Goal: Task Accomplishment & Management: Use online tool/utility

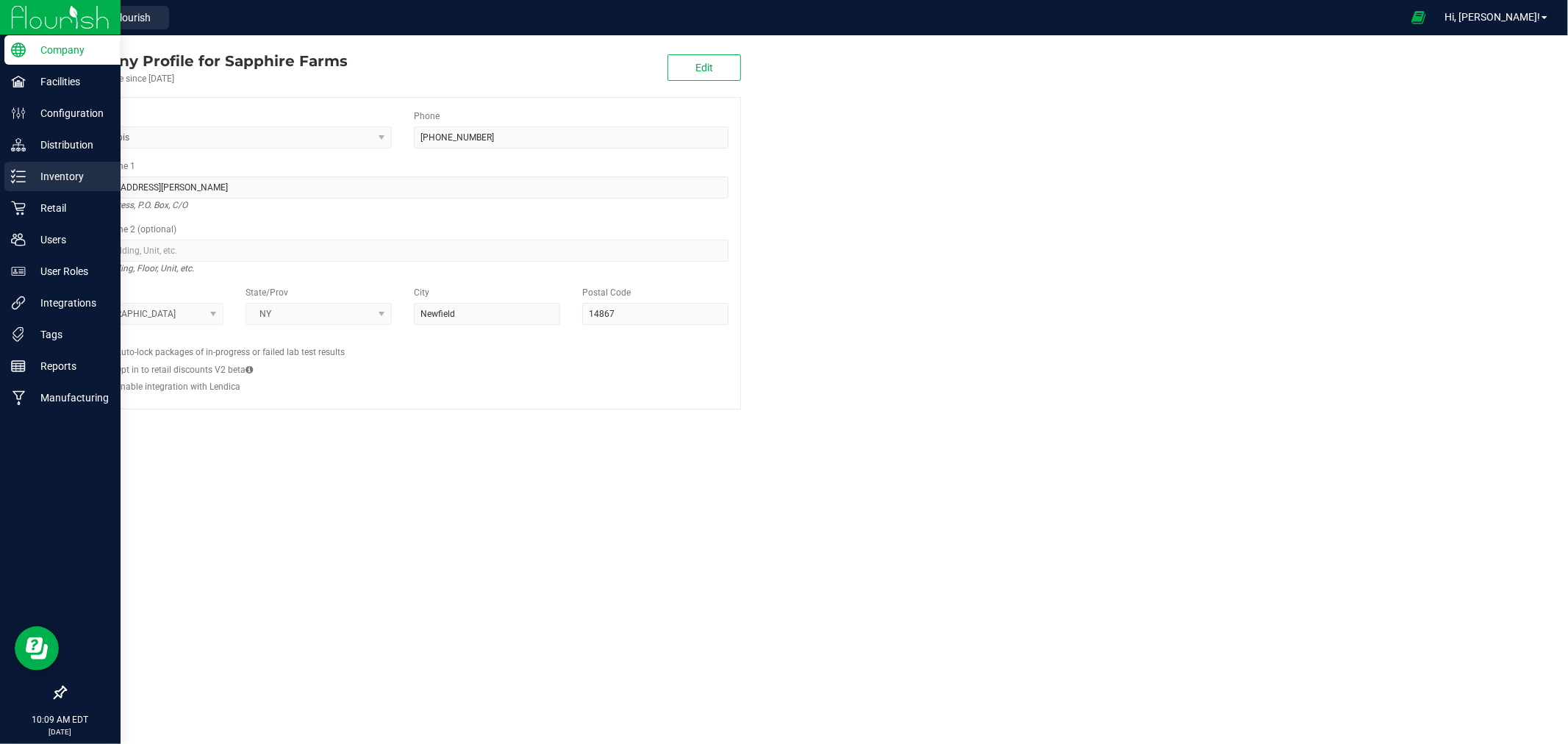
click at [20, 172] on icon at bounding box center [19, 177] width 15 height 15
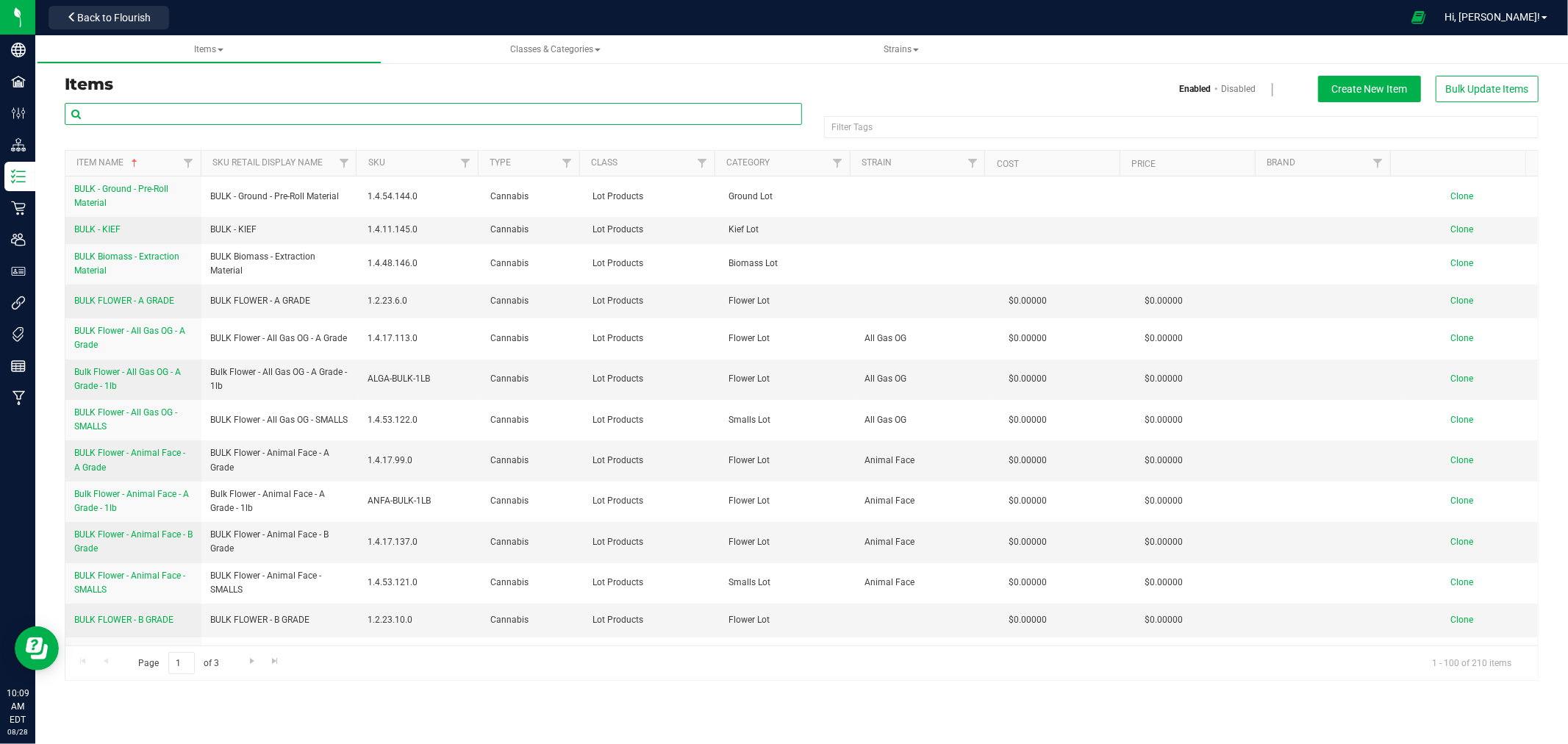
drag, startPoint x: 289, startPoint y: 112, endPoint x: 300, endPoint y: 115, distance: 11.4
click at [290, 112] on input "text" at bounding box center [433, 114] width 737 height 22
type input "GALACTIC GAS"
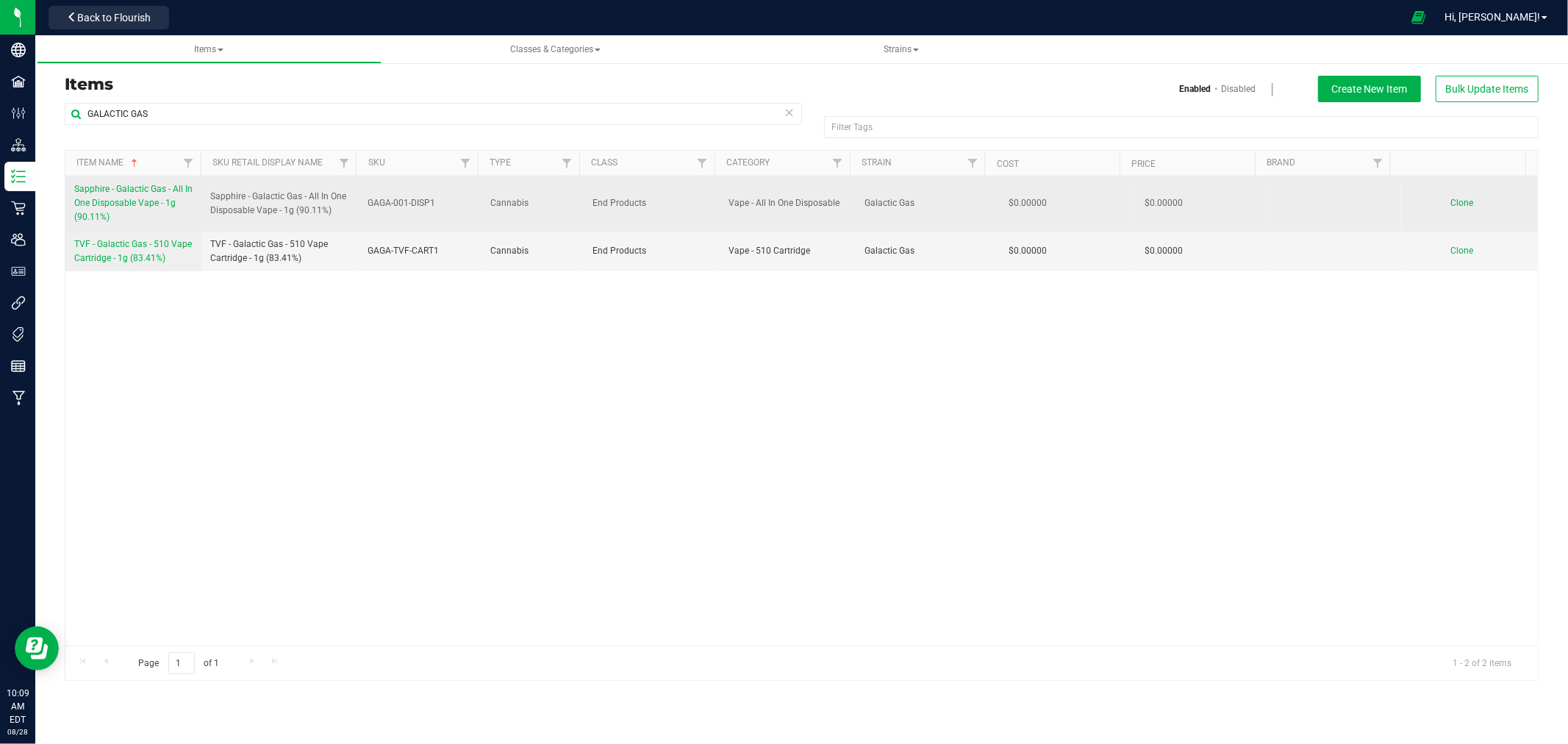
drag, startPoint x: 71, startPoint y: 189, endPoint x: 180, endPoint y: 221, distance: 113.6
click at [180, 221] on td "Sapphire - Galactic Gas - All In One Disposable Vape - 1g (90.11%)" at bounding box center [133, 204] width 136 height 55
copy span "Sapphire - Galactic Gas - All In One Disposable Vape - 1g (90.11%)"
click at [1451, 203] on span "Clone" at bounding box center [1462, 202] width 23 height 10
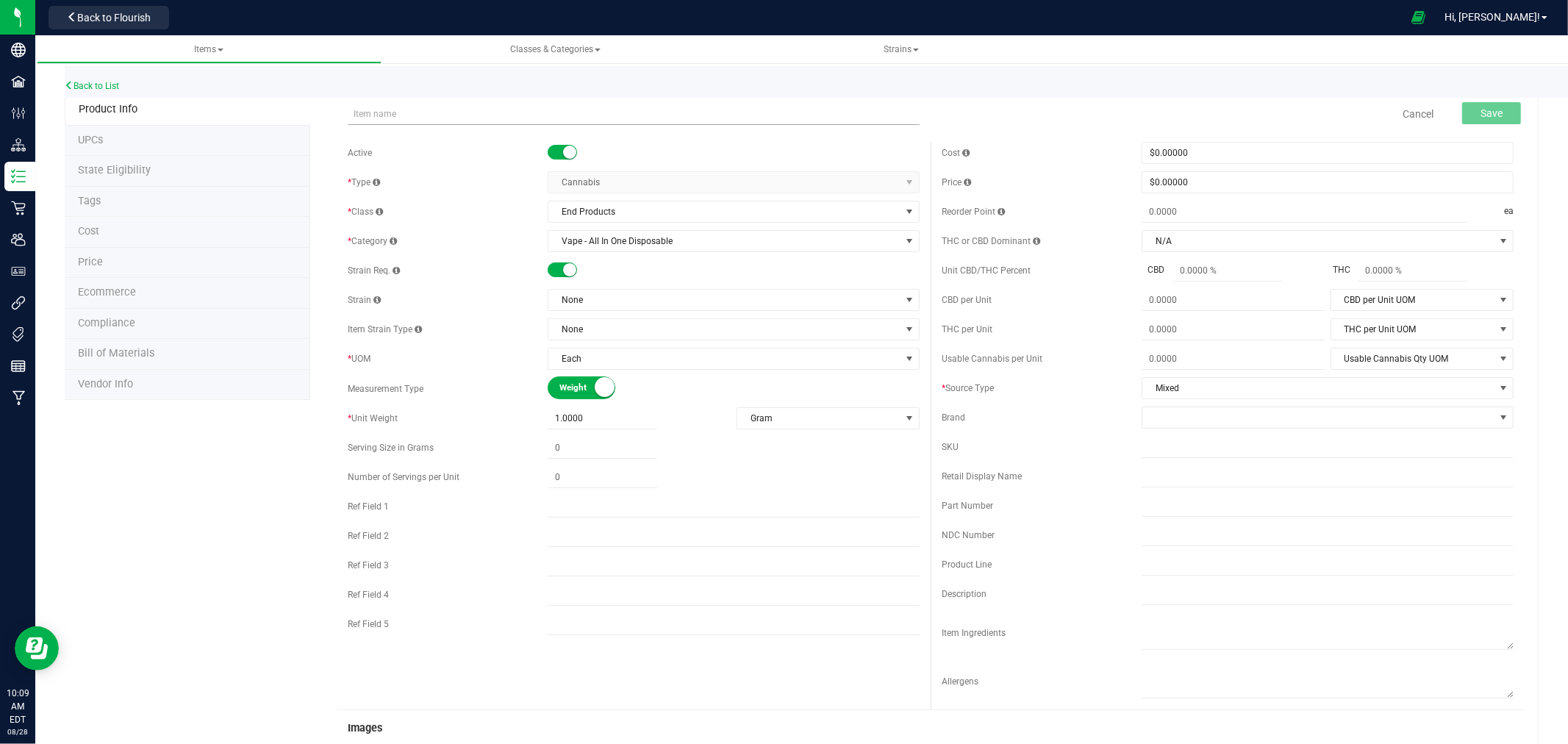
click at [515, 111] on input "text" at bounding box center [634, 114] width 572 height 22
click at [598, 114] on input "Sapphire - Galactic Gas - All In One Disposable Vape - 1g (90.11%)" at bounding box center [634, 114] width 572 height 22
type input "Sapphire - Galactic Gas - All In One Disposable Vape - 1g (92.79%)"
click at [600, 301] on span "None" at bounding box center [724, 300] width 352 height 21
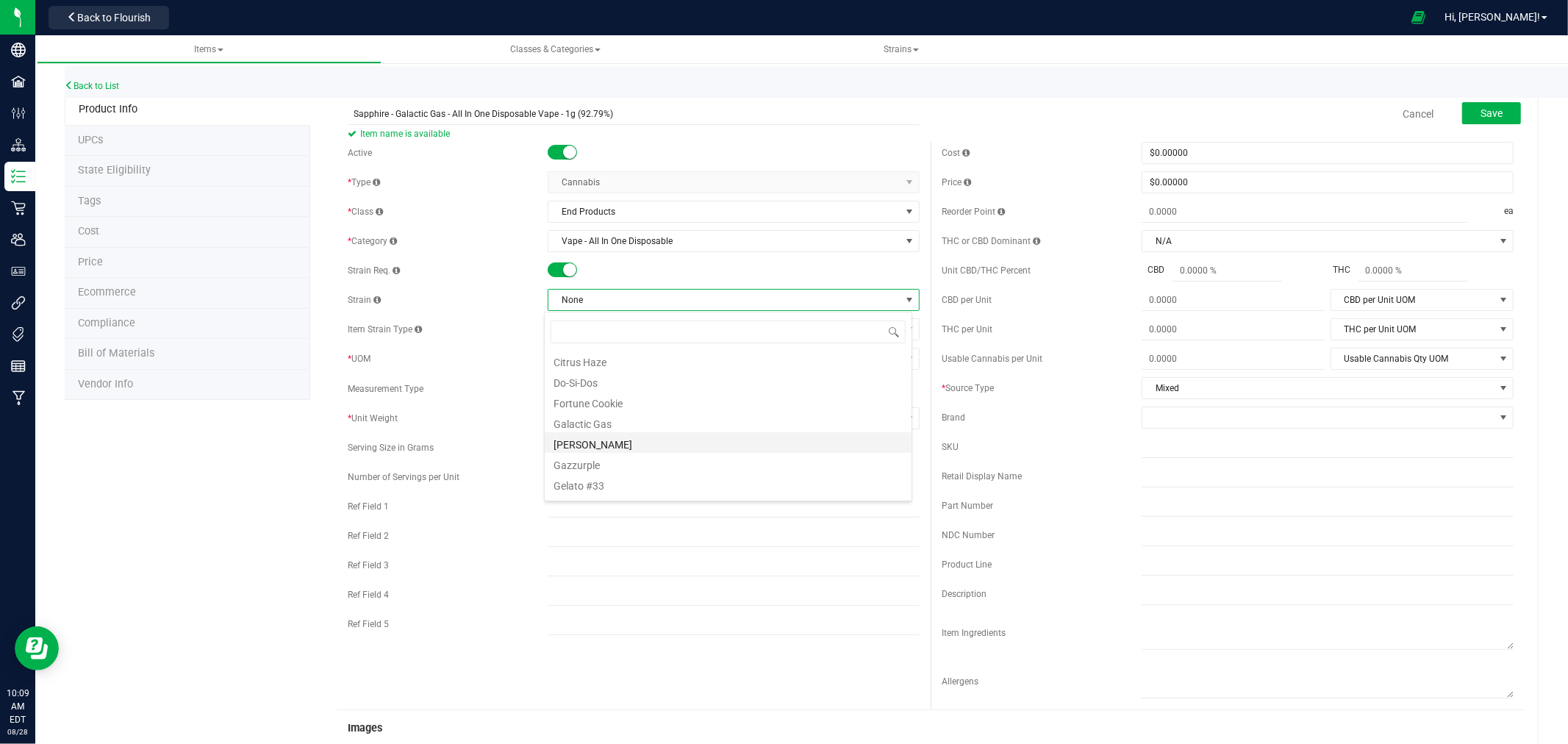
scroll to position [245, 0]
click at [629, 388] on li "Galactic Gas" at bounding box center [728, 384] width 367 height 21
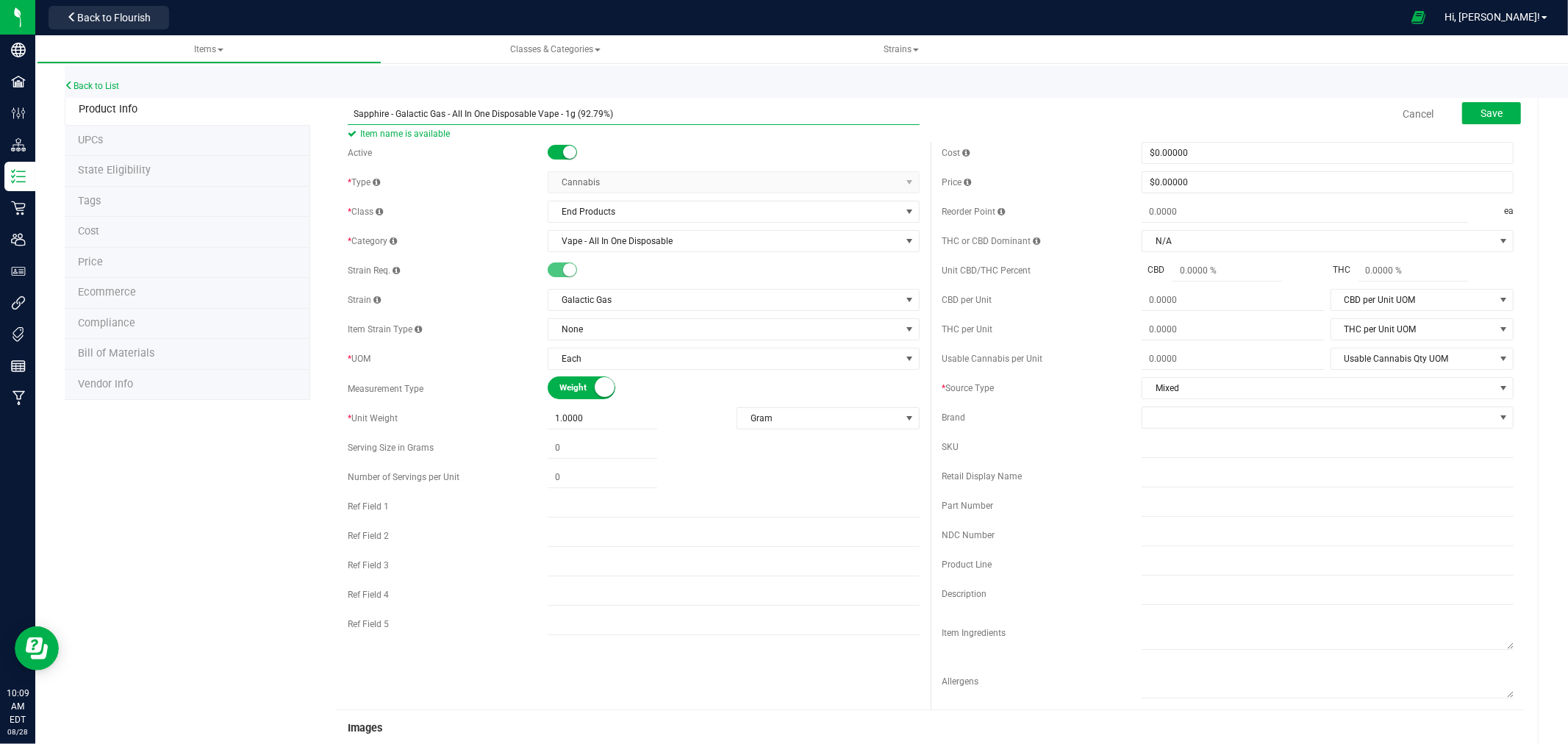
drag, startPoint x: 631, startPoint y: 113, endPoint x: 346, endPoint y: 116, distance: 285.0
click at [348, 116] on input "Sapphire - Galactic Gas - All In One Disposable Vape - 1g (92.79%)" at bounding box center [634, 114] width 572 height 22
click at [1210, 476] on input "text" at bounding box center [1328, 476] width 372 height 22
paste input "Sapphire - Galactic Gas - All In One Disposable Vape - 1g (92.79%)"
type input "Sapphire - Galactic Gas - All In One Disposable Vape - 1g (92.79%)"
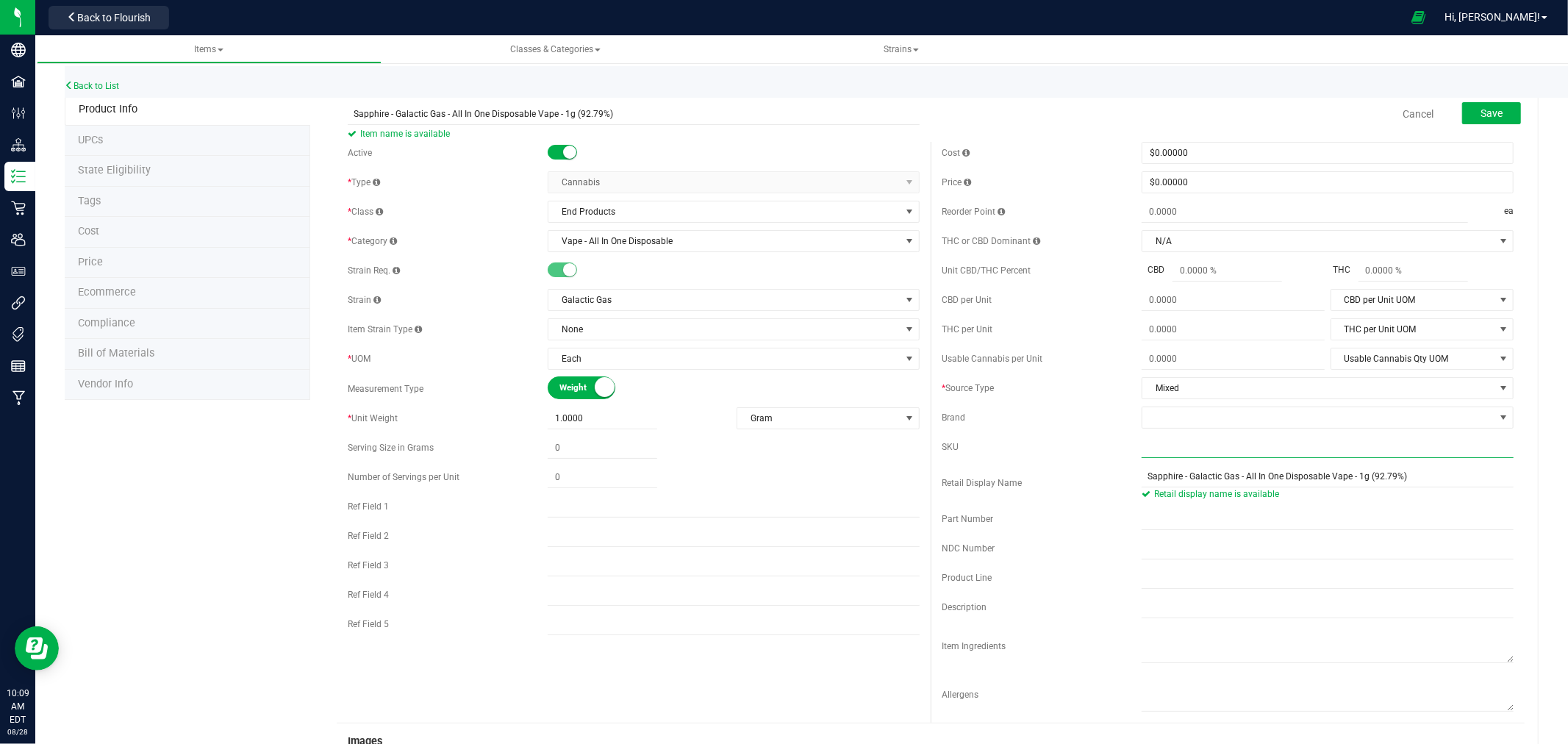
click at [1208, 449] on input "text" at bounding box center [1328, 447] width 372 height 22
click at [1333, 445] on input "text" at bounding box center [1328, 447] width 372 height 22
type input "GAGA-001-AIO2"
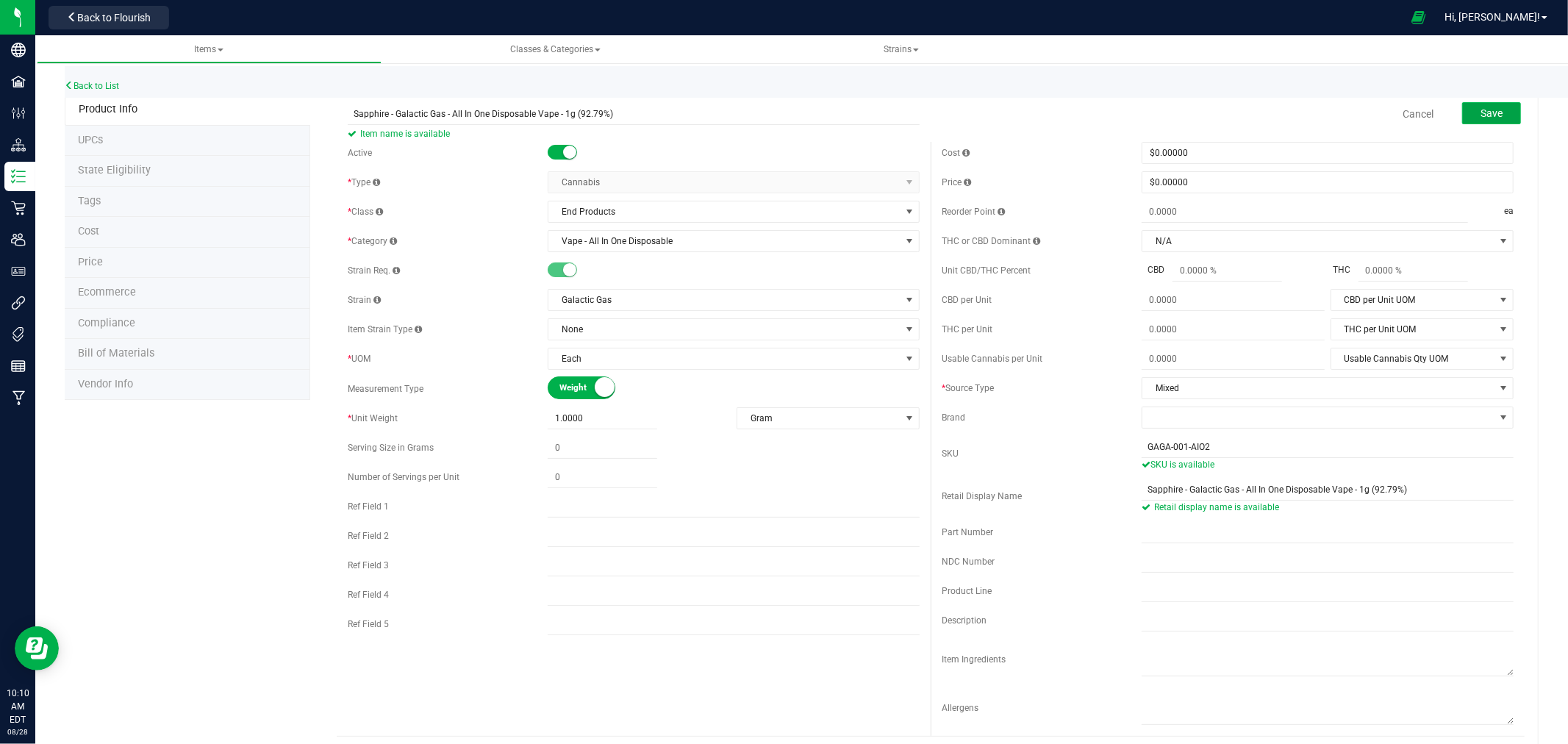
click at [1490, 110] on span "Save" at bounding box center [1491, 113] width 22 height 12
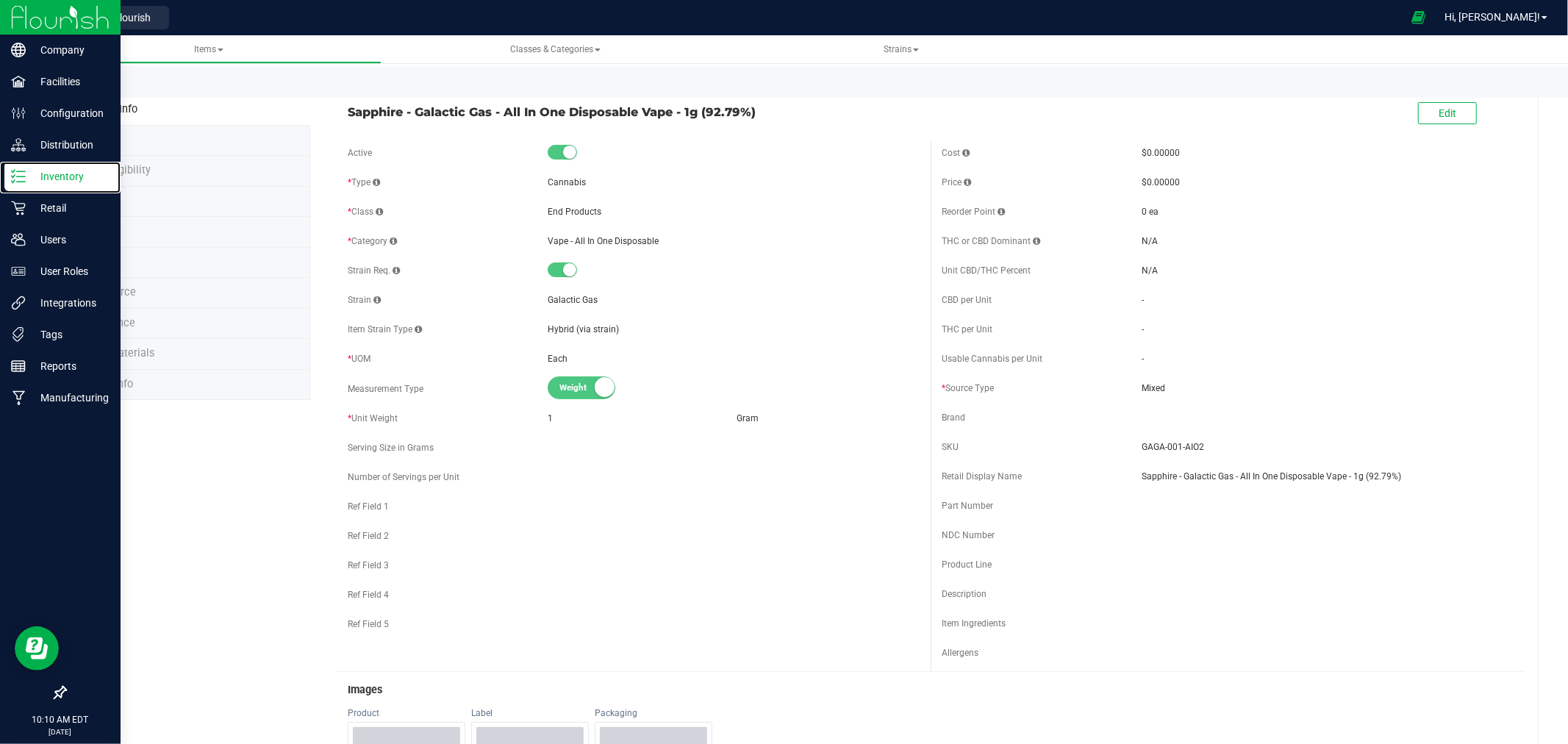
drag, startPoint x: 27, startPoint y: 178, endPoint x: 85, endPoint y: 4, distance: 183.4
click at [27, 178] on p "Inventory" at bounding box center [69, 177] width 88 height 18
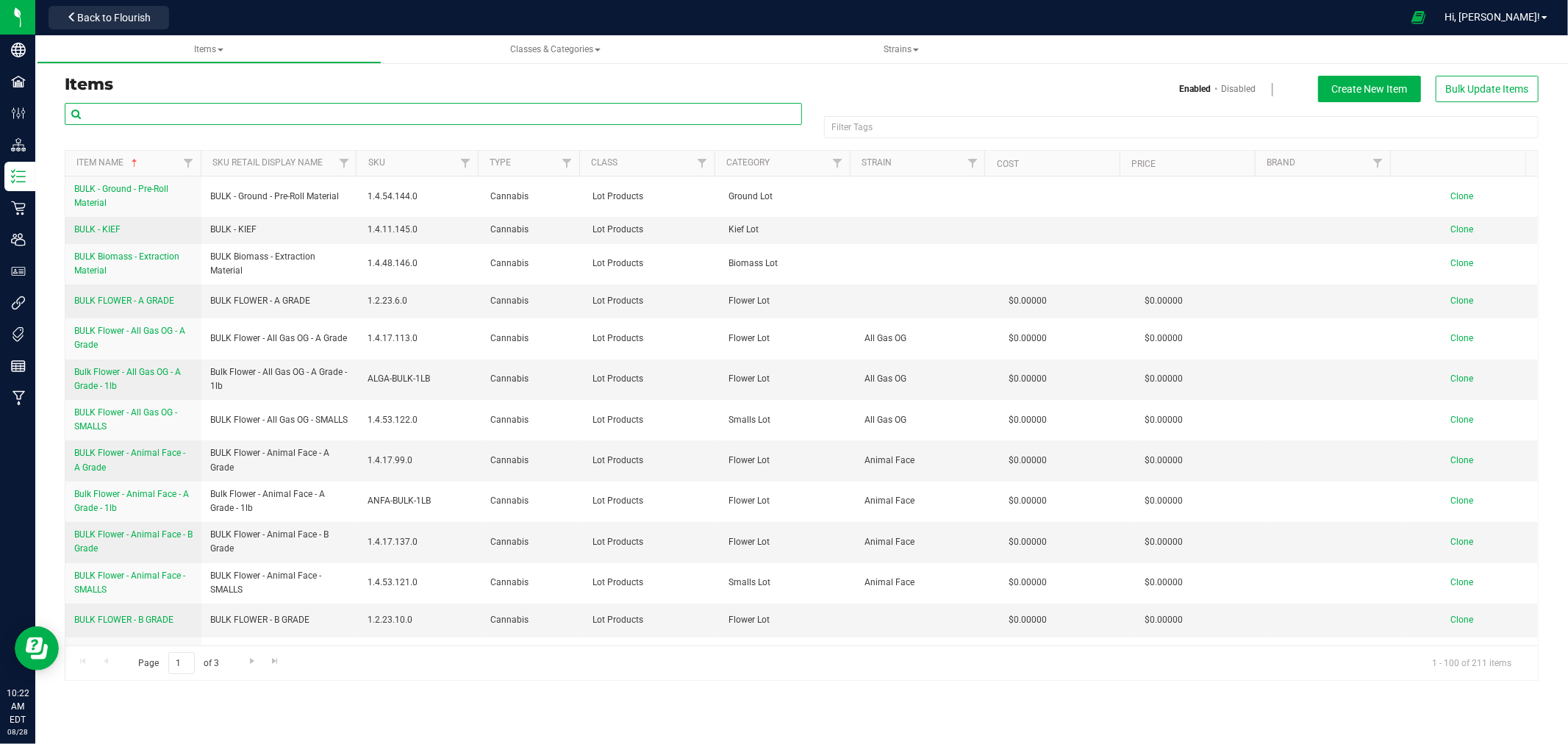
click at [176, 106] on input "text" at bounding box center [433, 114] width 737 height 22
type input "SUPER SOUR DIESEL"
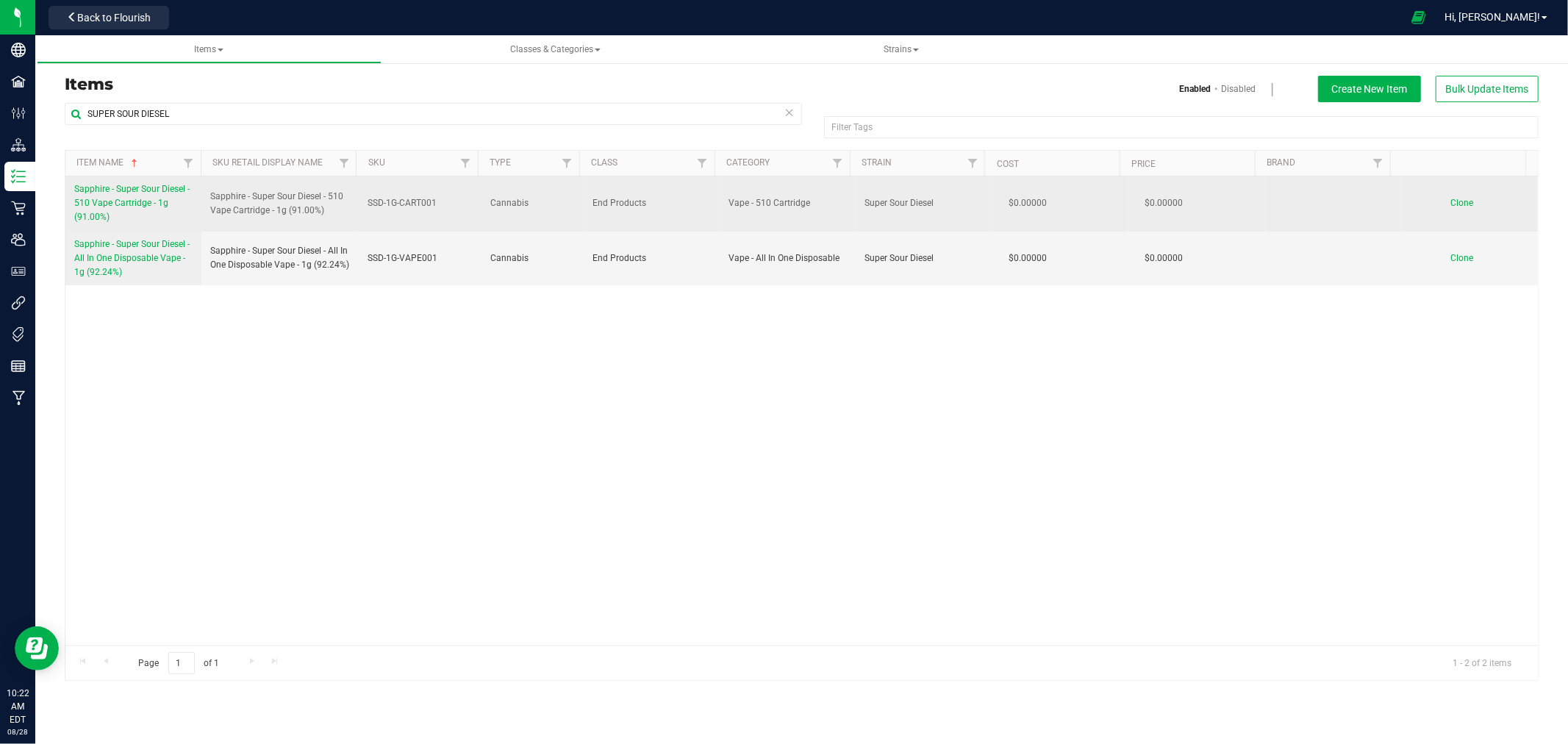
drag, startPoint x: 71, startPoint y: 185, endPoint x: 176, endPoint y: 219, distance: 110.4
click at [176, 219] on td "Sapphire - Super Sour Diesel - 510 Vape Cartridge - 1g (91.00%)" at bounding box center [133, 204] width 136 height 55
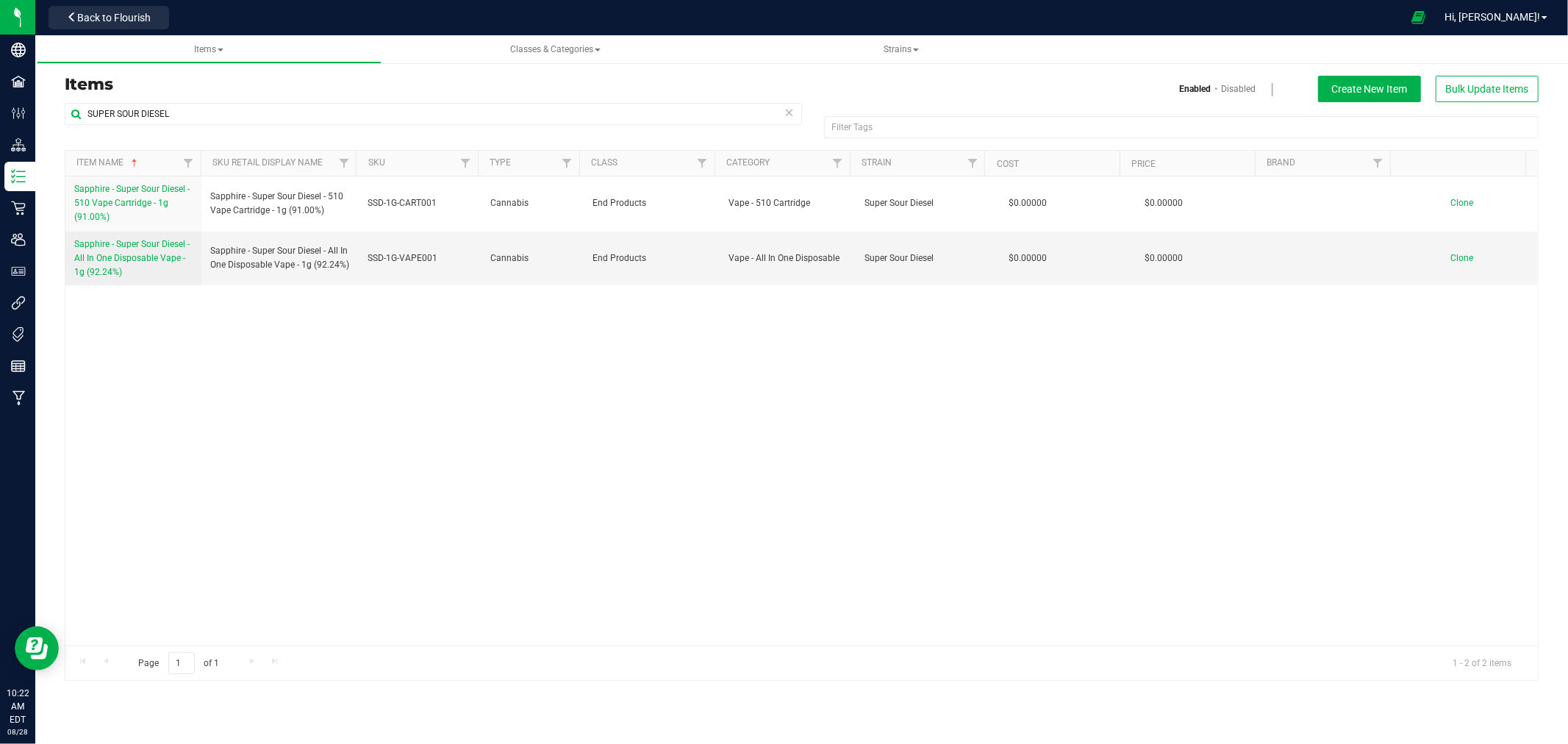
click at [176, 348] on div "Sapphire - Super Sour Diesel - 510 Vape Cartridge - 1g (91.00%) Sapphire - Supe…" at bounding box center [802, 411] width 1473 height 469
drag, startPoint x: 72, startPoint y: 239, endPoint x: 200, endPoint y: 273, distance: 132.4
click at [200, 273] on tr "Sapphire - Super Sour Diesel - All In One Disposable Vape - 1g (92.24%) Sapphir…" at bounding box center [802, 259] width 1473 height 55
copy span "Sapphire - Super Sour Diesel - All In One Disposable Vape - 1g (92.24%)"
click at [1454, 256] on span "Clone" at bounding box center [1462, 258] width 23 height 10
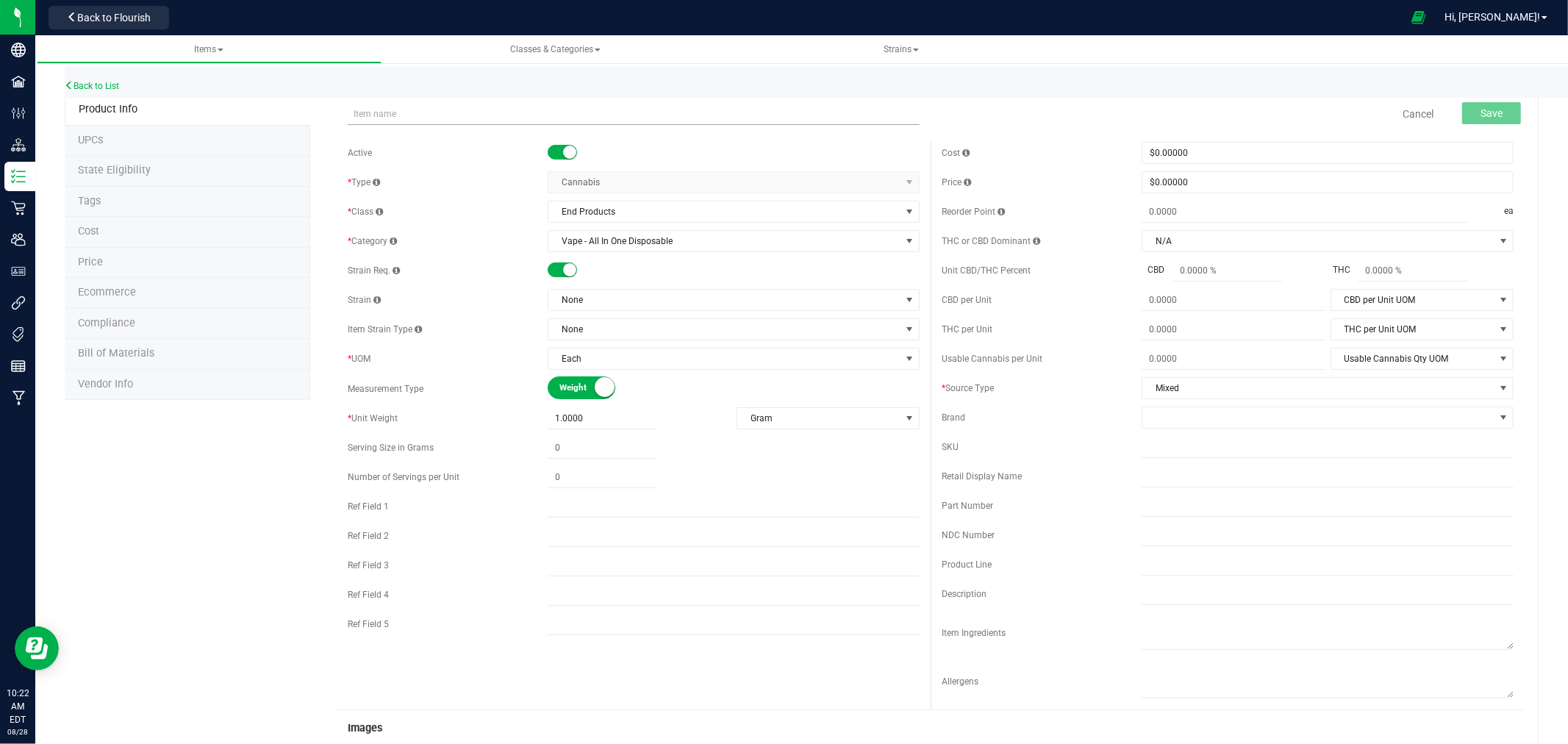
click at [518, 113] on input "text" at bounding box center [634, 114] width 572 height 22
click at [617, 114] on input "Sapphire - Super Sour Diesel - All In One Disposable Vape - 1g (92.24%)" at bounding box center [634, 114] width 572 height 22
type input "Sapphire - Super Sour Diesel - All In One Disposable Vape - 1g (89.03%)"
click at [600, 301] on span "None" at bounding box center [724, 300] width 352 height 21
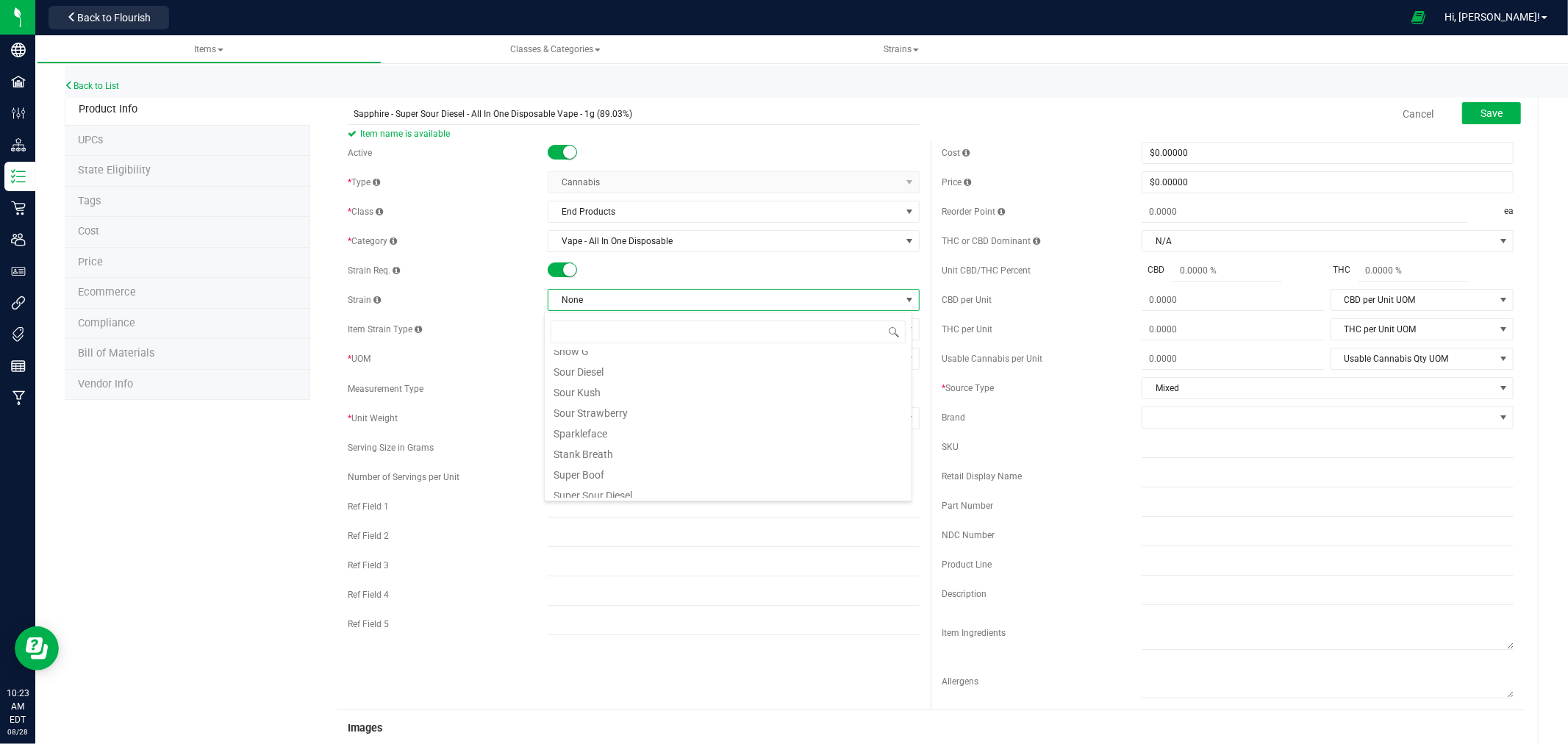
scroll to position [1171, 0]
click at [642, 386] on li "Super Sour Diesel" at bounding box center [728, 384] width 367 height 21
click at [486, 270] on div "Strain Req." at bounding box center [448, 271] width 200 height 13
drag, startPoint x: 662, startPoint y: 111, endPoint x: 328, endPoint y: 96, distance: 334.3
click at [328, 96] on div "Back to List Product Info UPCs State Eligibility Tags Cost Price Ecommerce Comp…" at bounding box center [802, 649] width 1533 height 1213
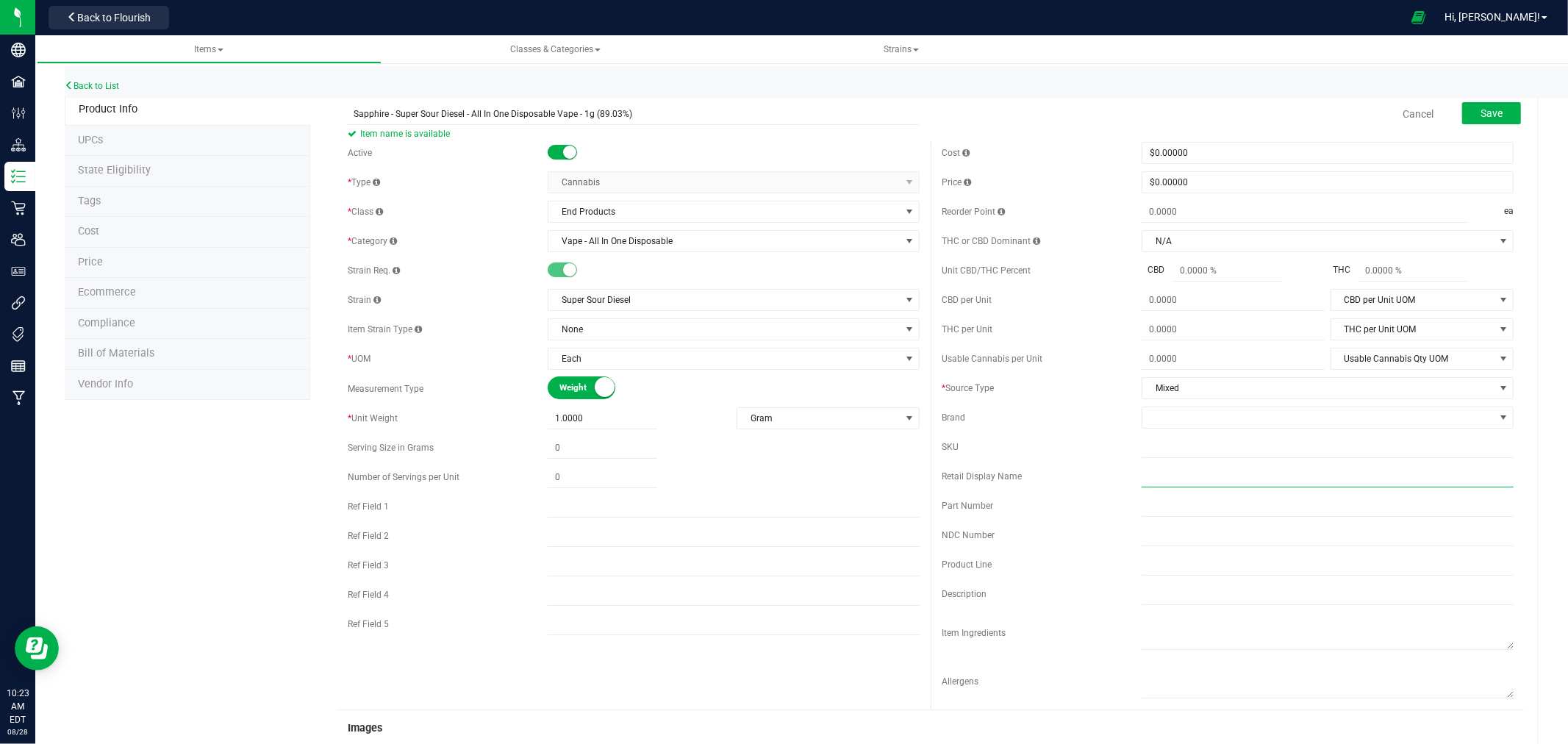
click at [1165, 480] on input "text" at bounding box center [1328, 476] width 372 height 22
paste input "Sapphire - Super Sour Diesel - All In One Disposable Vape - 1g (89.03%)"
type input "Sapphire - Super Sour Diesel - All In One Disposable Vape - 1g (89.03%)"
click at [1188, 456] on input "text" at bounding box center [1328, 447] width 372 height 22
type input "SUSO-001-AIO2"
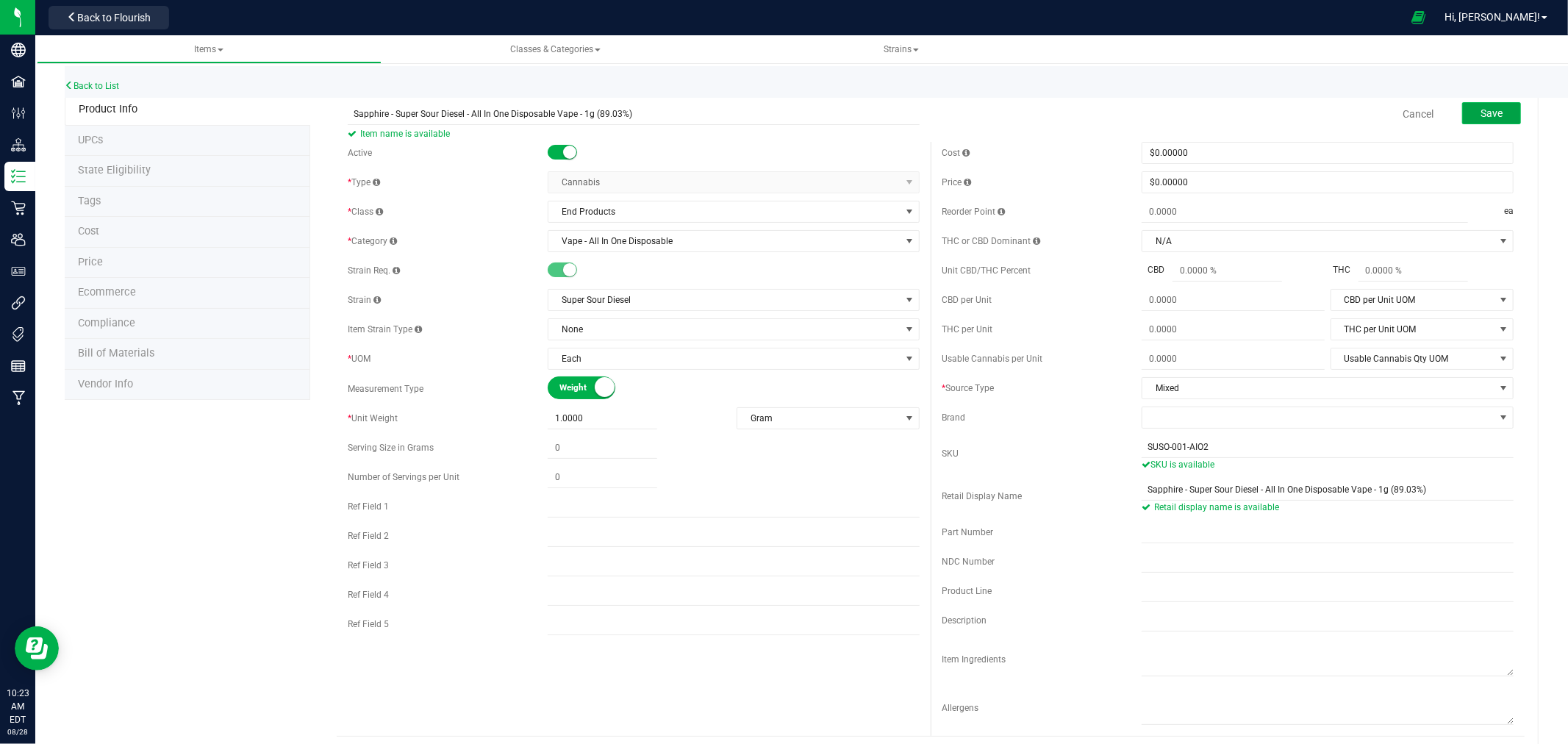
click at [1487, 110] on span "Save" at bounding box center [1491, 113] width 22 height 12
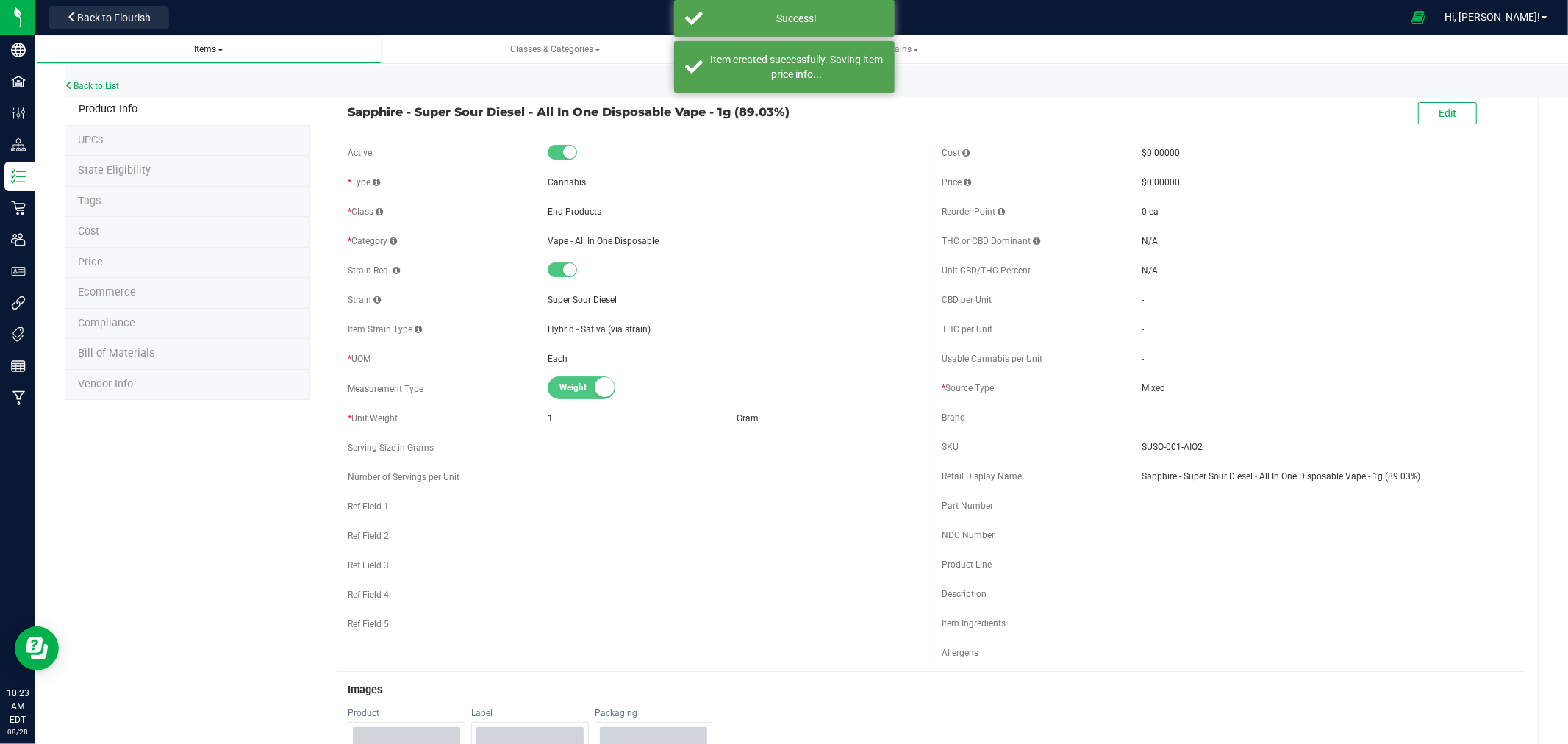
click at [232, 48] on span "Items" at bounding box center [209, 50] width 321 height 13
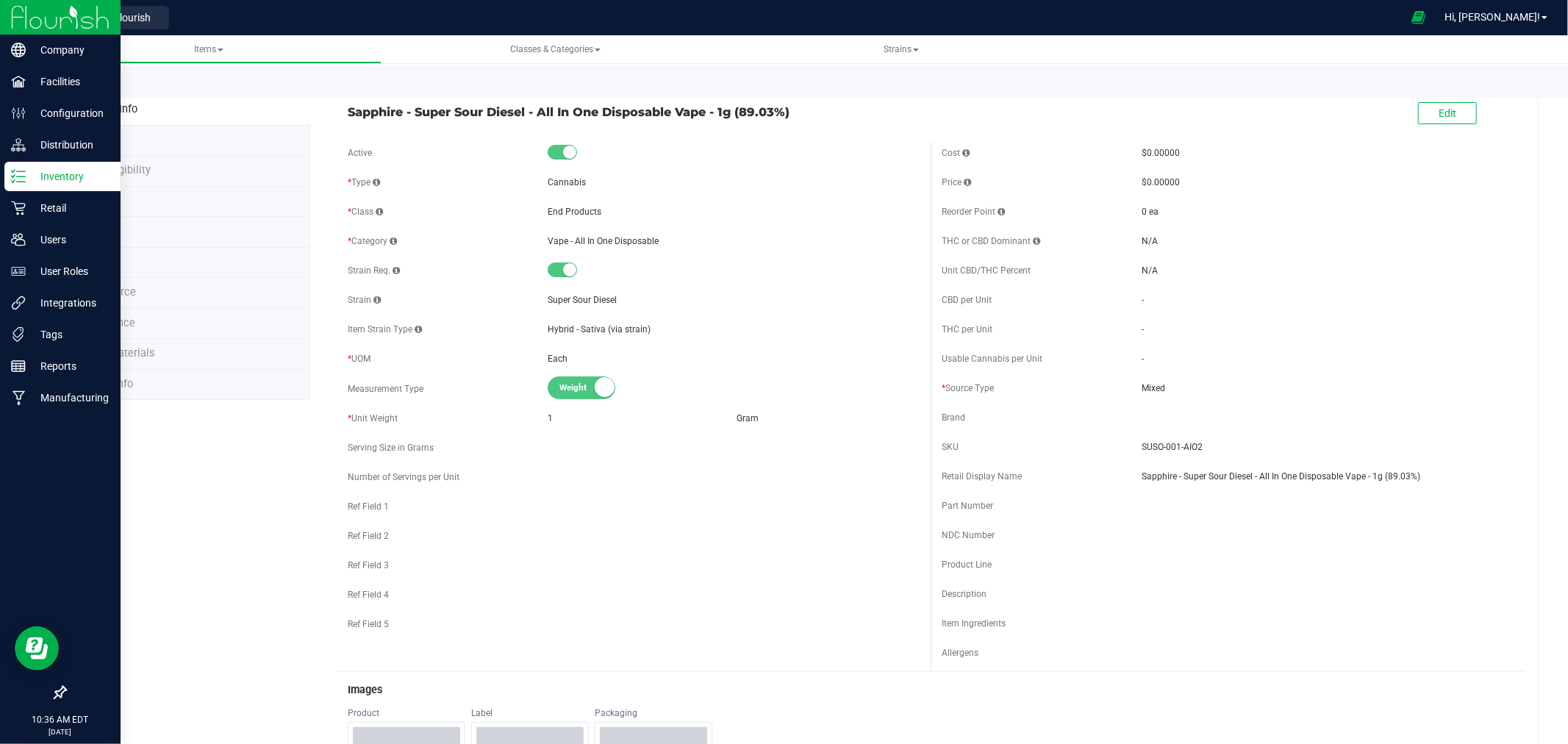
click at [23, 187] on div "Inventory" at bounding box center [62, 177] width 116 height 29
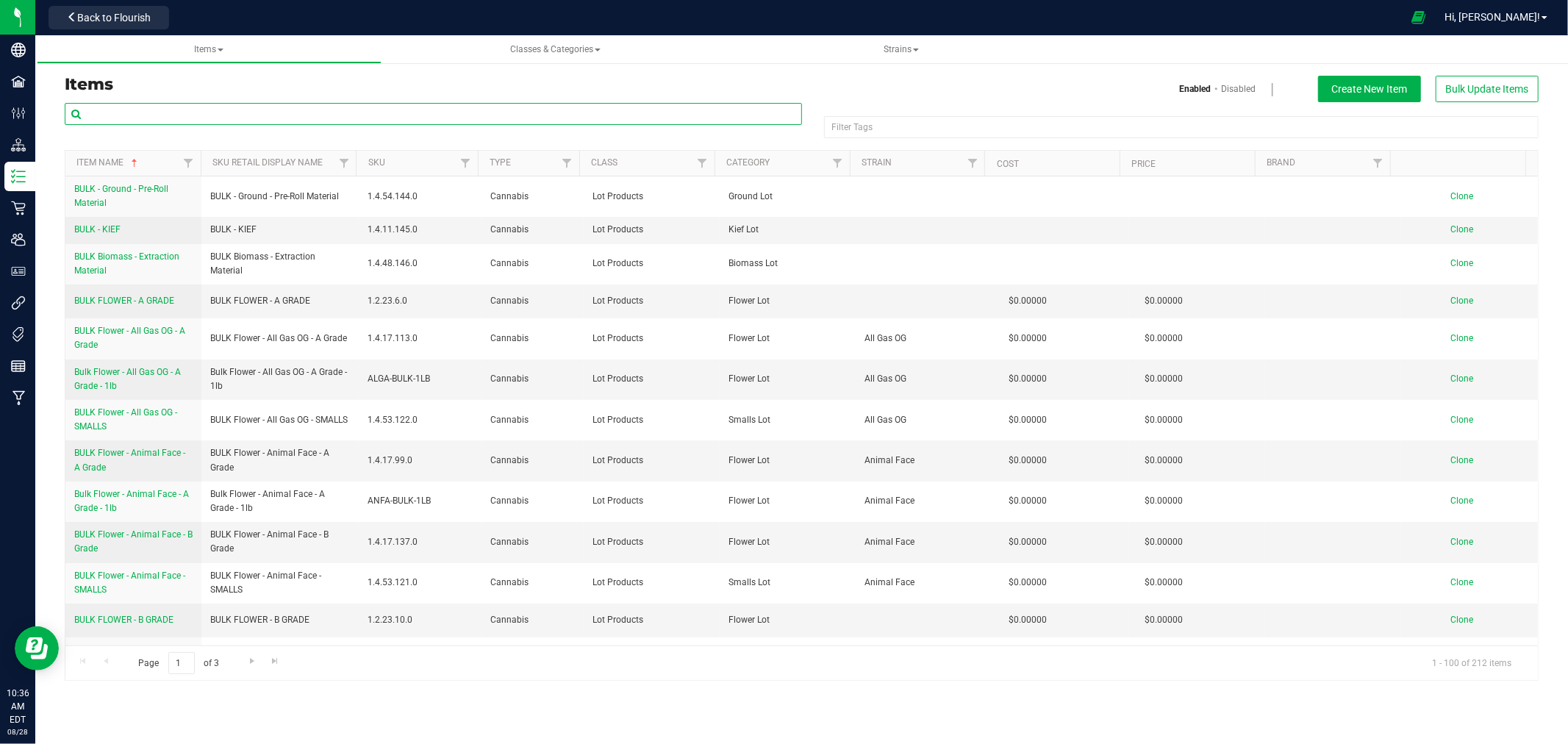
click at [312, 113] on input "text" at bounding box center [433, 114] width 737 height 22
type input "GORILLA GLUE"
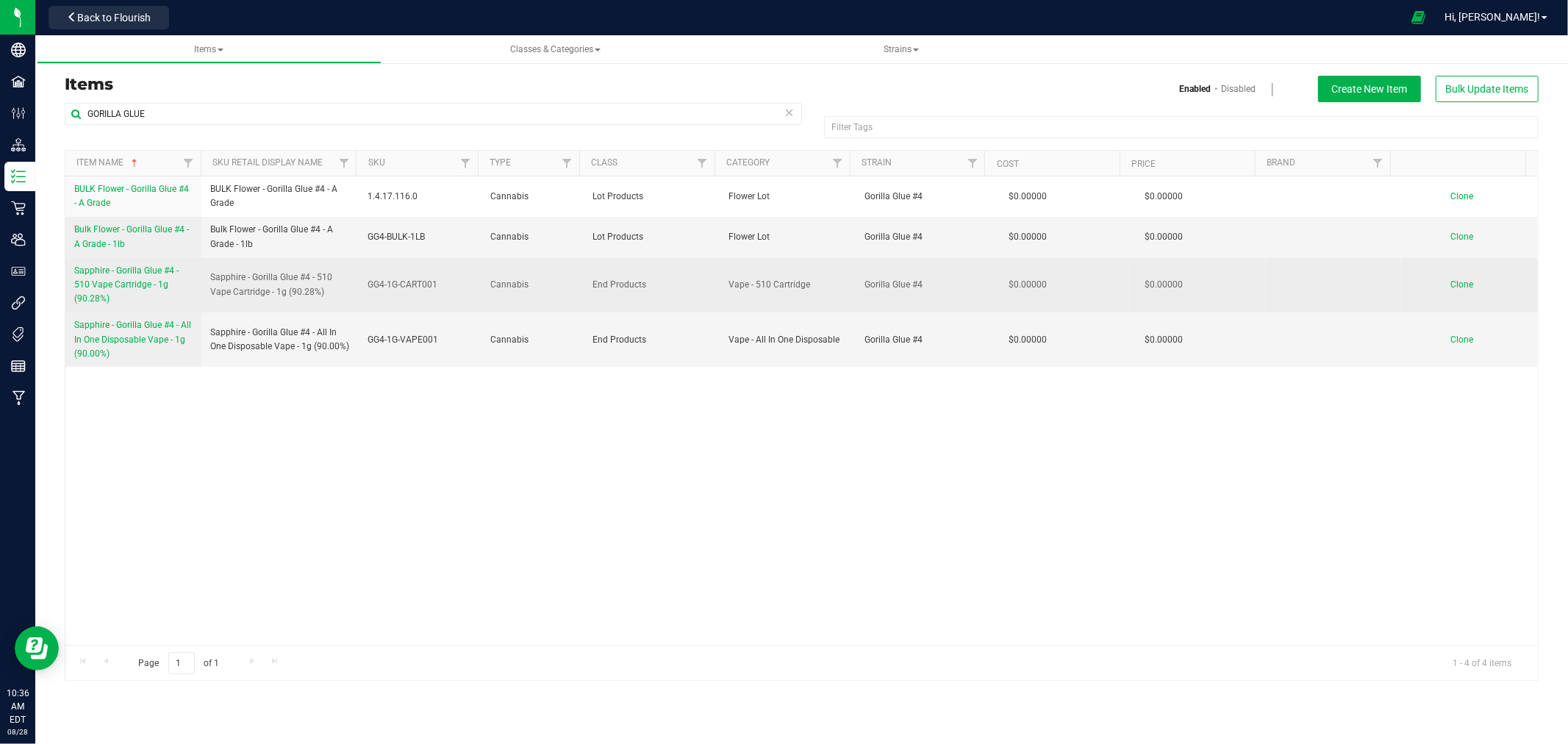
drag, startPoint x: 67, startPoint y: 266, endPoint x: 176, endPoint y: 296, distance: 113.1
click at [176, 296] on td "Sapphire - Gorilla Glue #4 - 510 Vape Cartridge - 1g (90.28%)" at bounding box center [133, 285] width 136 height 55
copy span "Sapphire - Gorilla Glue #4 - 510 Vape Cartridge - 1g (90.28%)"
click at [1456, 278] on td "Clone" at bounding box center [1470, 285] width 137 height 55
click at [1451, 287] on span "Clone" at bounding box center [1462, 285] width 23 height 10
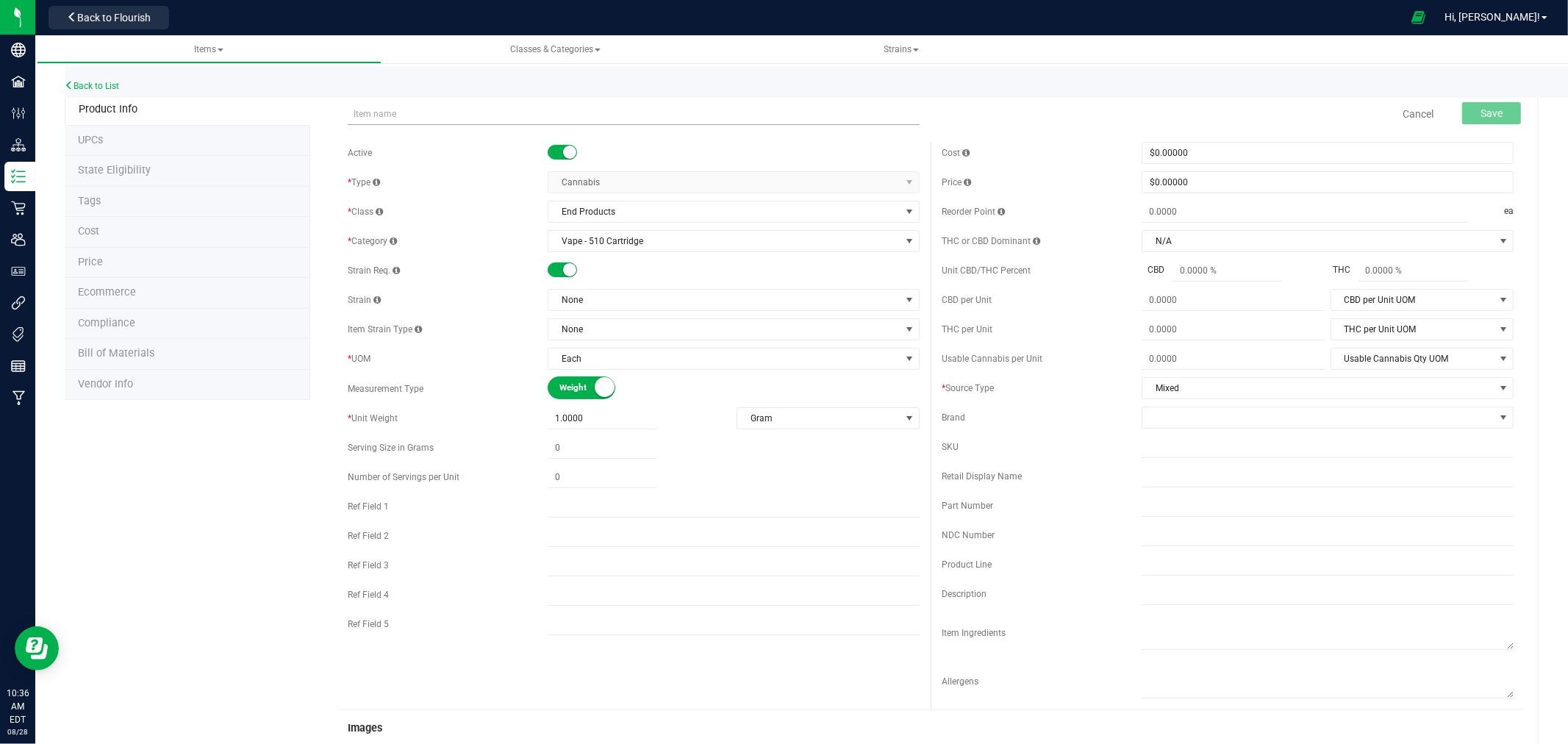
click at [491, 108] on input "text" at bounding box center [634, 114] width 572 height 22
click at [576, 114] on input "Sapphire - Gorilla Glue #4 - 510 Vape Cartridge - 1g (90.28%)" at bounding box center [634, 114] width 572 height 22
drag, startPoint x: 610, startPoint y: 107, endPoint x: 337, endPoint y: 119, distance: 273.3
click at [339, 119] on div "Sapphire - Gorilla Glue #4 - 510 Vape Cartridge - 1g (88.18%) Item name is avai…" at bounding box center [931, 114] width 1188 height 37
type input "Sapphire - Gorilla Glue #4 - 510 Vape Cartridge - 1g (88.18%)"
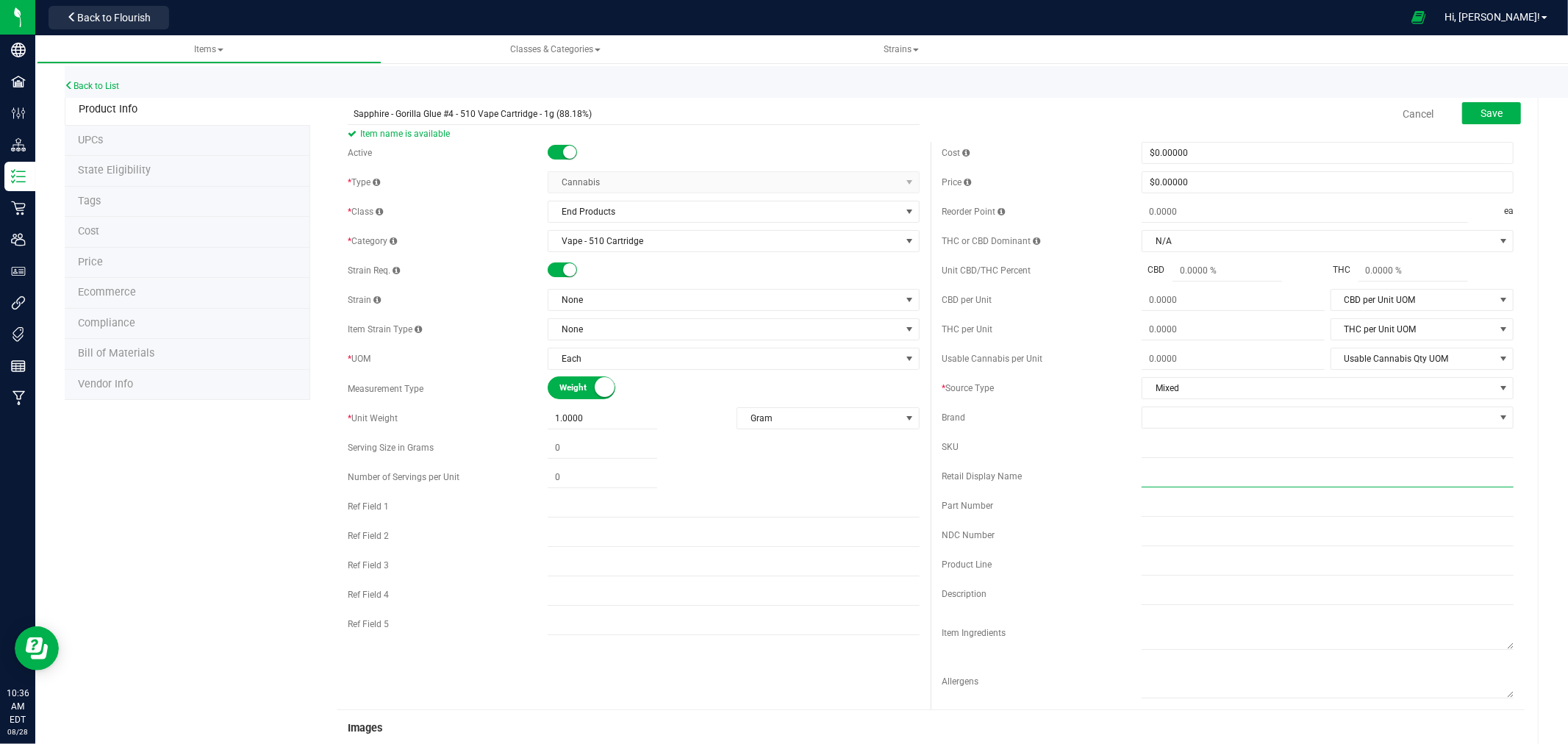
click at [1186, 481] on input "text" at bounding box center [1328, 476] width 372 height 22
paste input "Sapphire - Gorilla Glue #4 - 510 Vape Cartridge - 1g (88.18%)"
type input "Sapphire - Gorilla Glue #4 - 510 Vape Cartridge - 1g (88.18%)"
click at [1193, 443] on input "text" at bounding box center [1328, 447] width 372 height 22
type input "GOGL-001-CART2"
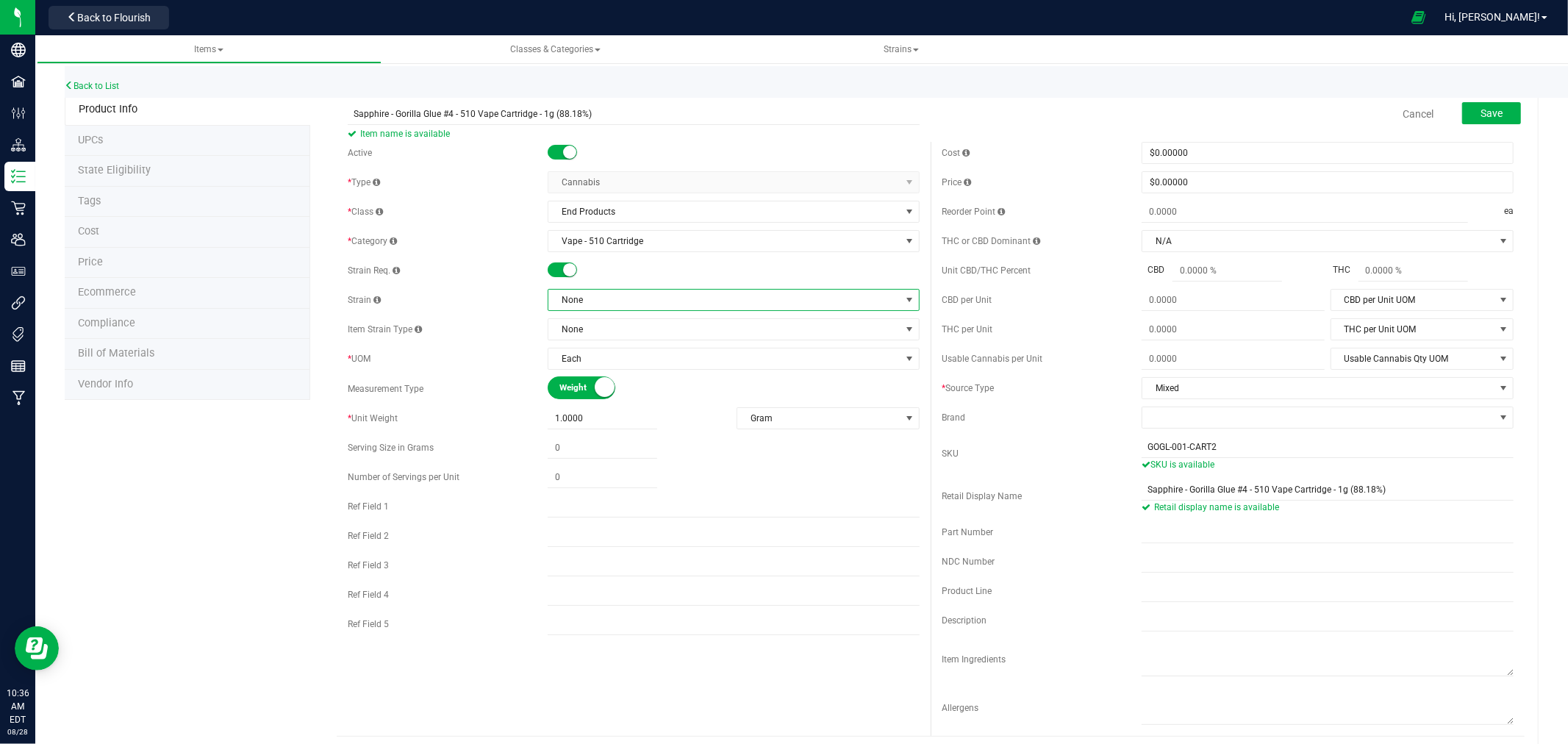
click at [608, 306] on span "None" at bounding box center [724, 300] width 352 height 21
click at [628, 430] on li "Gorilla Glue #4" at bounding box center [728, 426] width 367 height 21
click at [1481, 114] on span "Save" at bounding box center [1491, 113] width 22 height 12
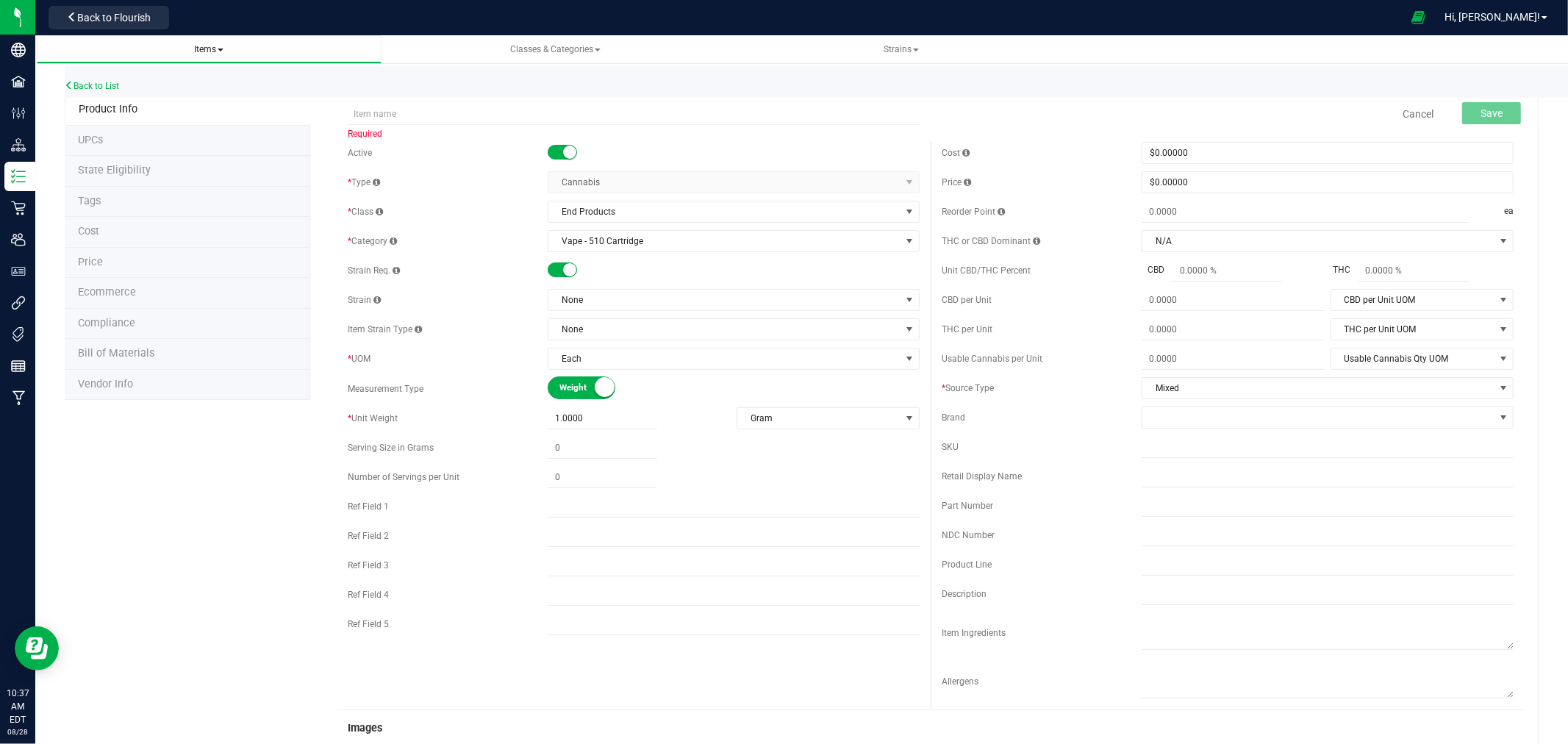
click at [145, 50] on span "Items" at bounding box center [209, 50] width 321 height 13
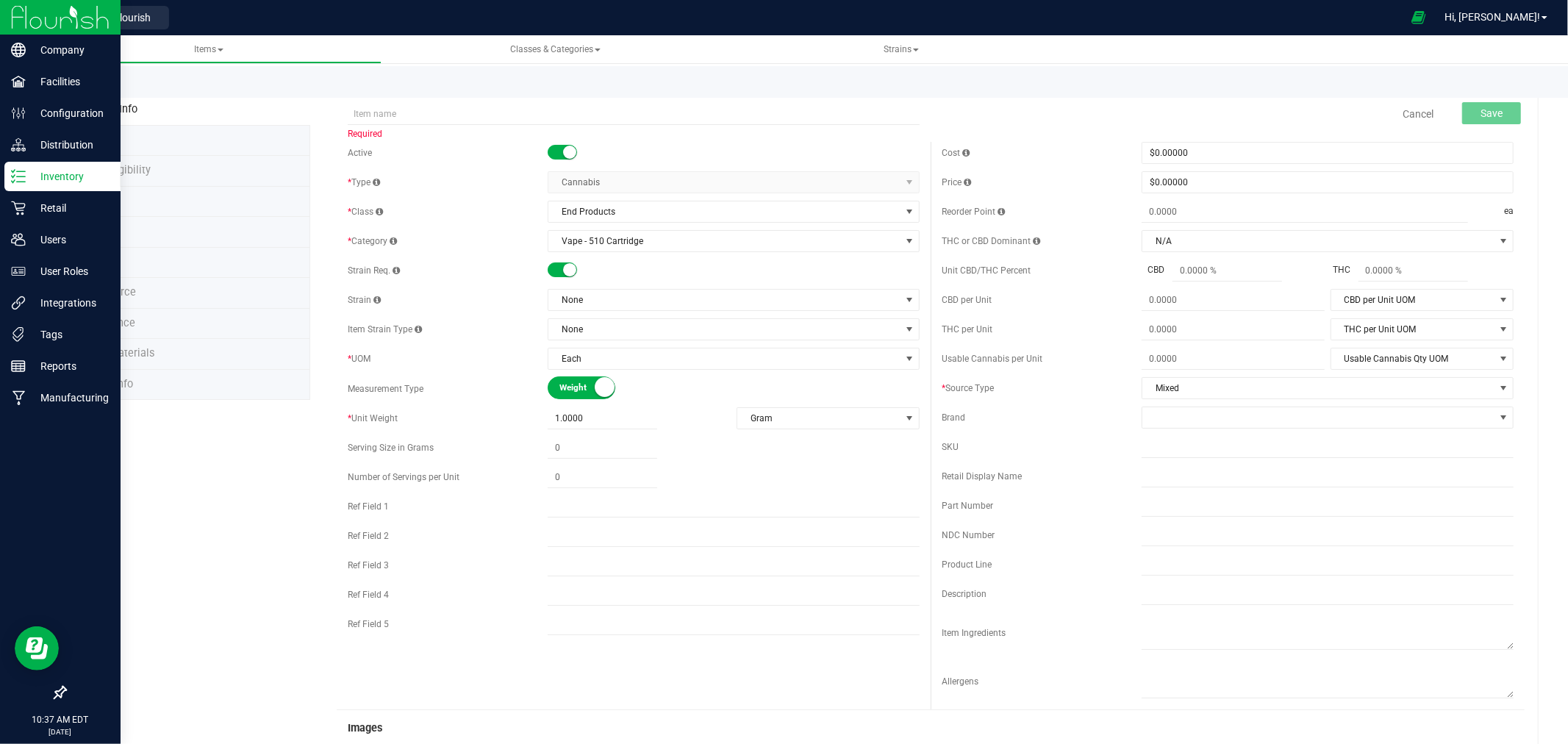
click at [19, 185] on div "Inventory" at bounding box center [62, 177] width 116 height 29
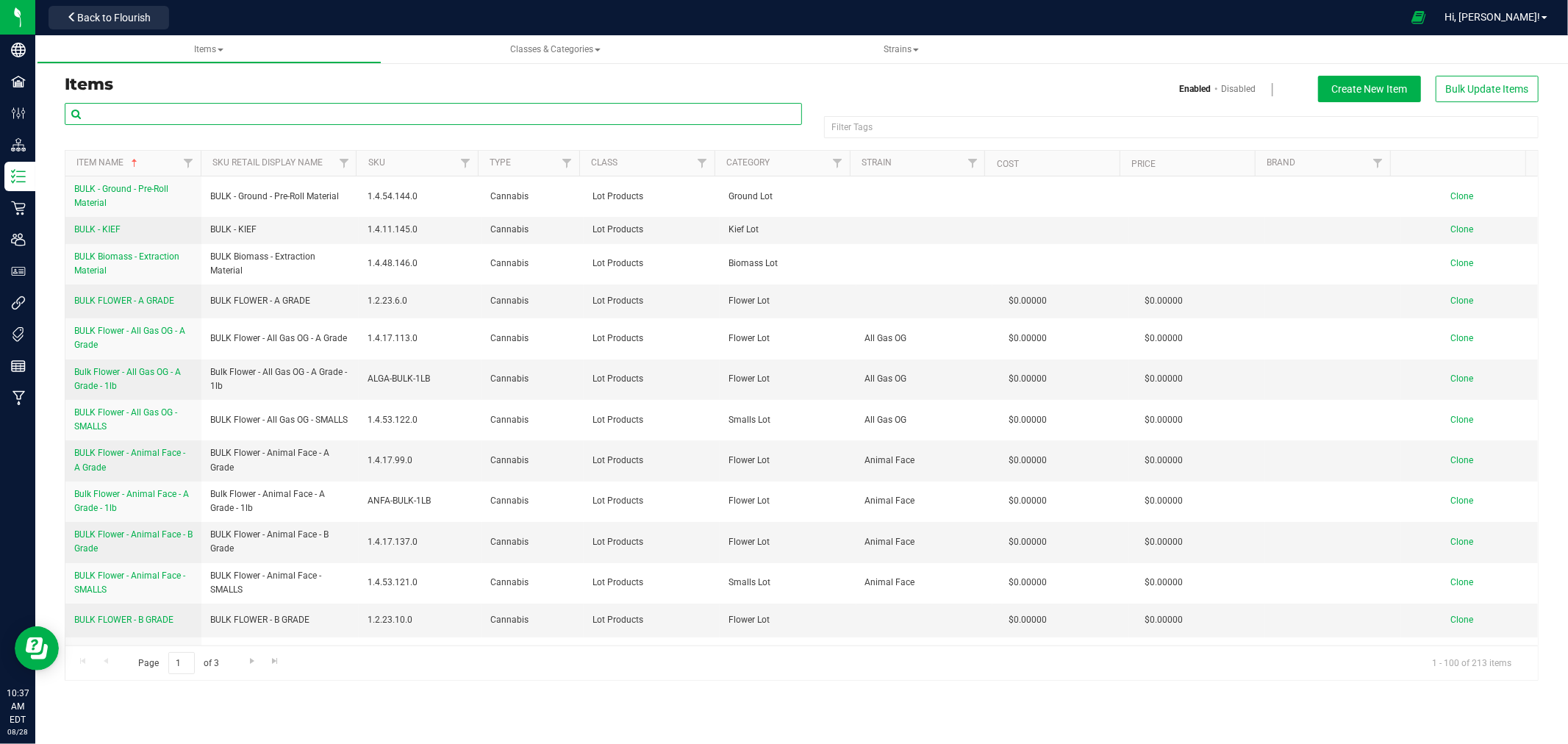
click at [355, 114] on input "text" at bounding box center [433, 114] width 737 height 22
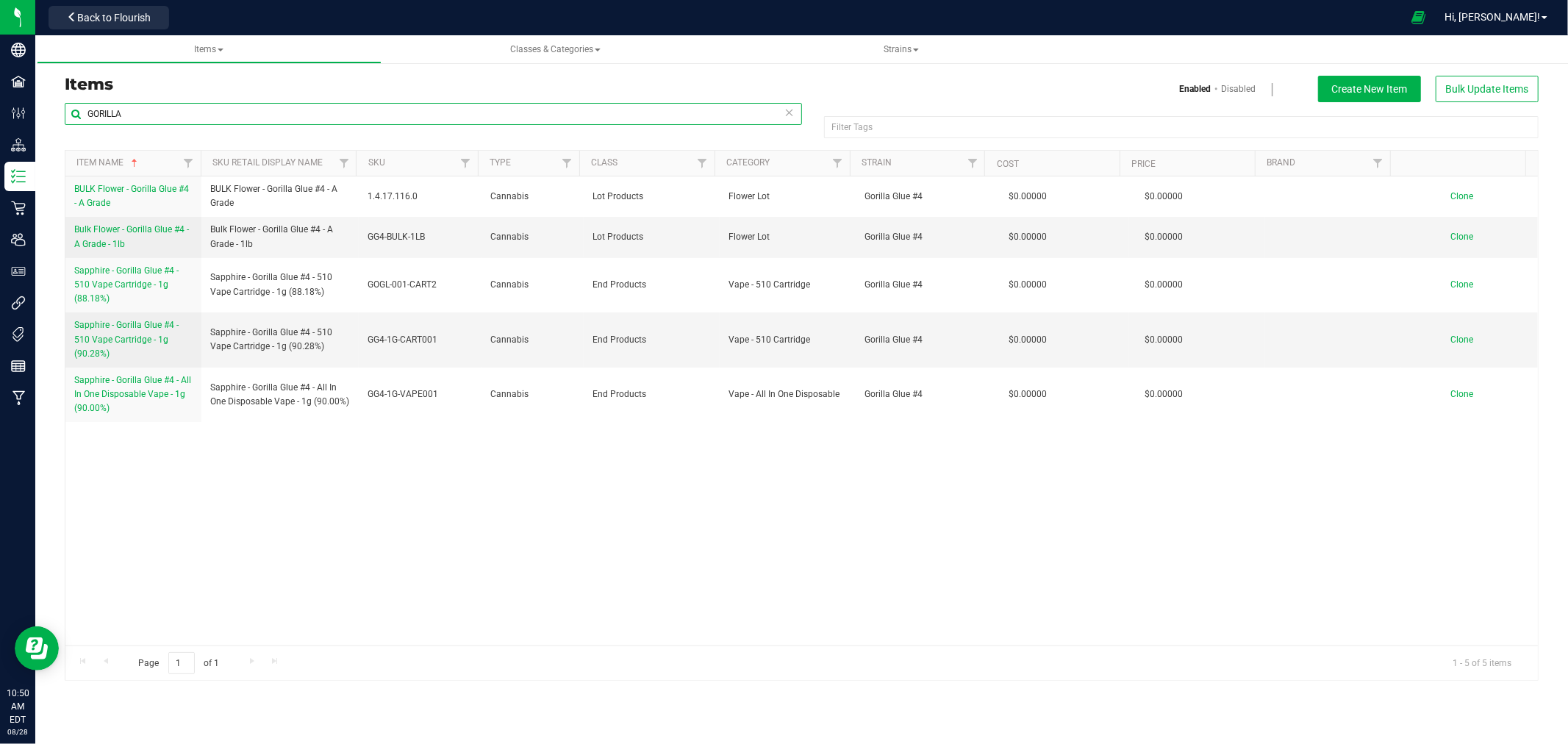
drag, startPoint x: 77, startPoint y: 118, endPoint x: 63, endPoint y: 119, distance: 14.0
click at [63, 119] on div "GORILLA Filter Tags Filter Tags Item Name Sku Retail Display Name SKU Type Clas…" at bounding box center [802, 392] width 1496 height 579
type input "ALIEN OG"
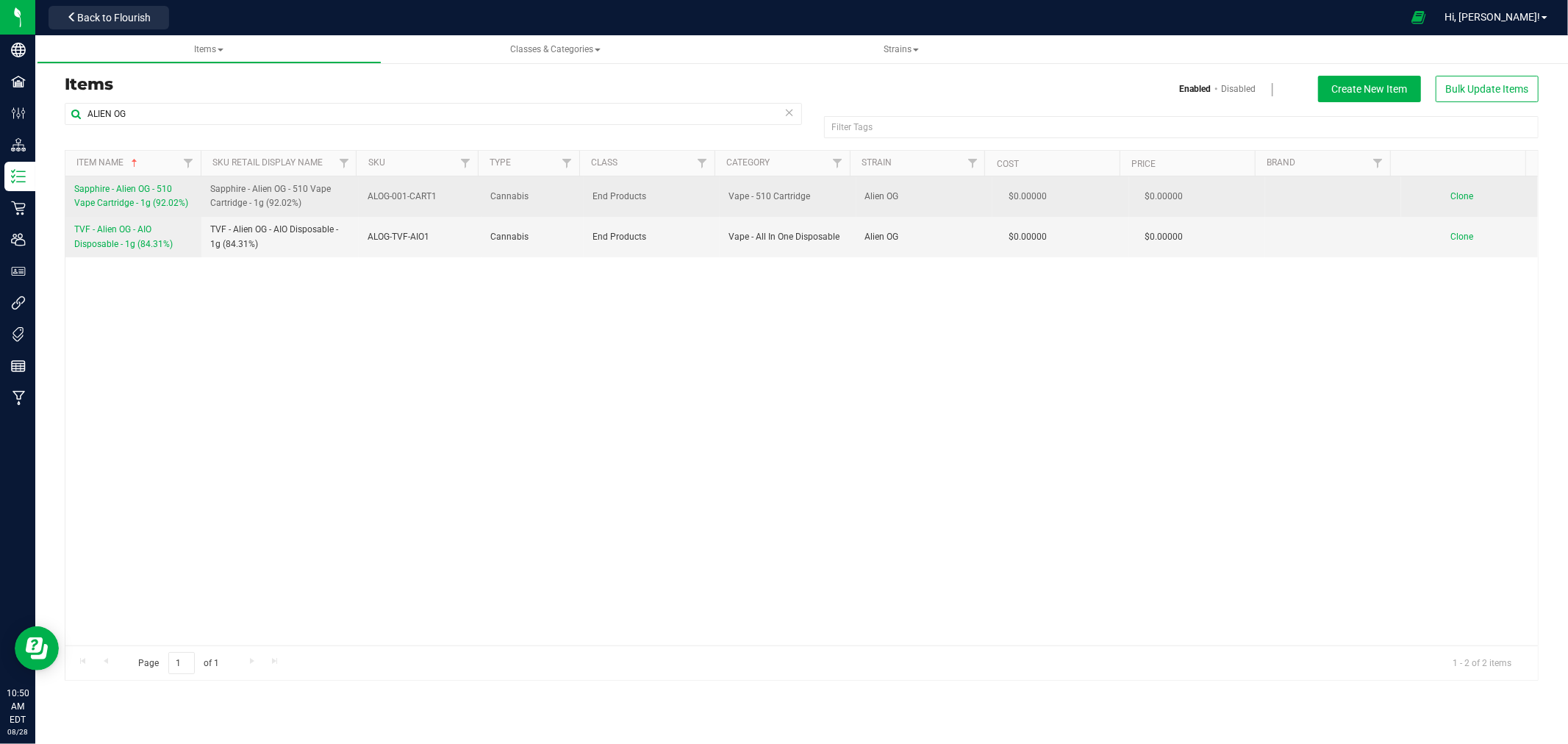
drag, startPoint x: 71, startPoint y: 185, endPoint x: 189, endPoint y: 203, distance: 119.4
click at [189, 203] on td "Sapphire - Alien OG - 510 Vape Cartridge - 1g (92.02%)" at bounding box center [133, 197] width 136 height 40
copy span "Sapphire - Alien OG - 510 Vape Cartridge - 1g (92.02%)"
click at [1451, 195] on span "Clone" at bounding box center [1462, 196] width 23 height 10
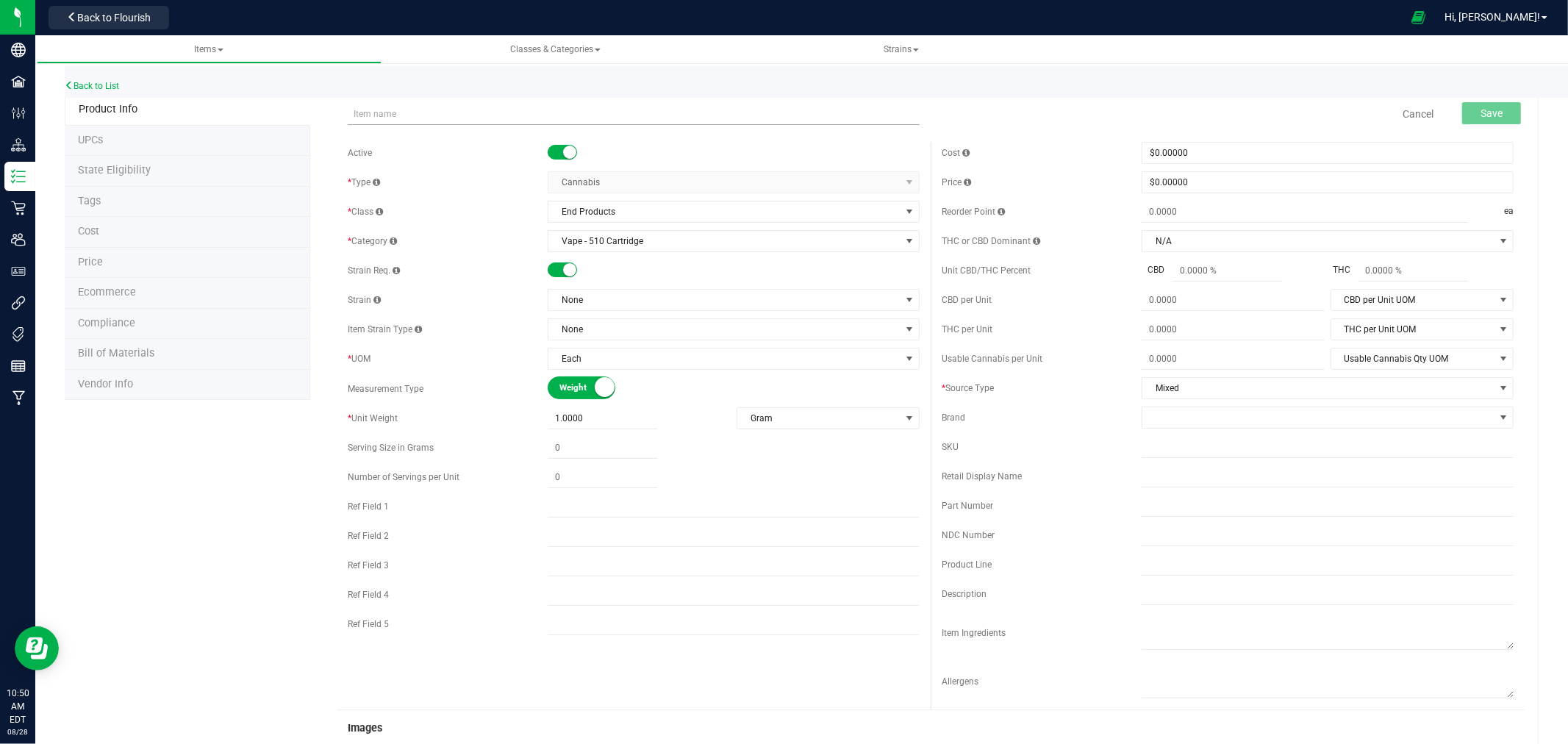
click at [591, 109] on input "text" at bounding box center [634, 114] width 572 height 22
click at [550, 114] on input "Sapphire - Alien OG - 510 Vape Cartridge - 1g (92.02%)" at bounding box center [634, 114] width 572 height 22
type input "Sapphire - Alien OG - 510 Vape Cartridge - 1g (89.84%)"
click at [618, 135] on span "Item name is available" at bounding box center [634, 134] width 572 height 18
click at [601, 303] on span "None" at bounding box center [724, 300] width 352 height 21
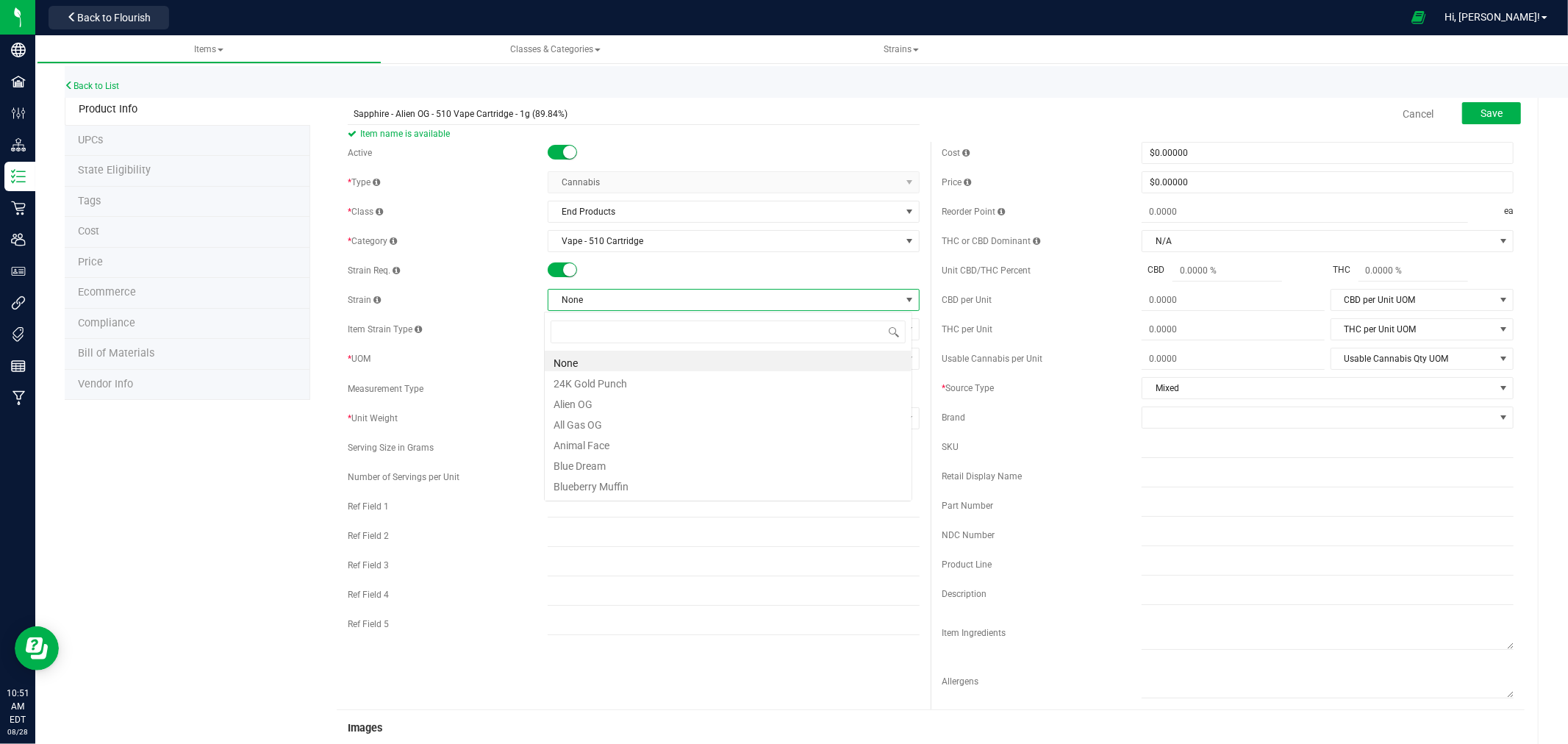
scroll to position [22, 368]
click at [615, 405] on li "Alien OG" at bounding box center [728, 402] width 367 height 21
click at [487, 273] on div "Strain Req." at bounding box center [448, 271] width 200 height 13
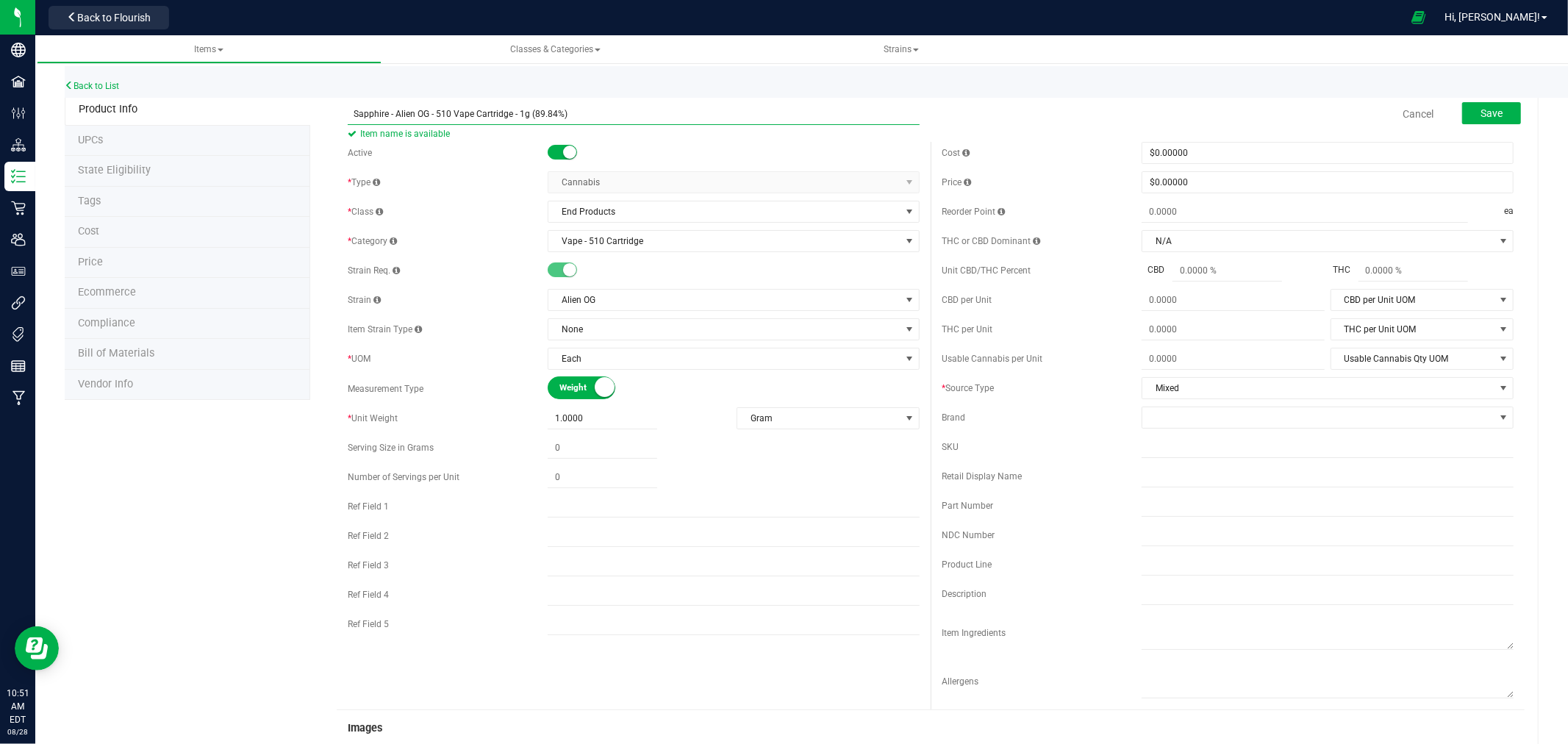
drag, startPoint x: 589, startPoint y: 111, endPoint x: 325, endPoint y: 106, distance: 264.0
click at [325, 106] on div "Sapphire - Alien OG - 510 Vape Cartridge - 1g (89.84%) Item name is available C…" at bounding box center [924, 667] width 1229 height 1147
click at [1204, 480] on input "text" at bounding box center [1328, 476] width 372 height 22
paste input "Sapphire - Alien OG - 510 Vape Cartridge - 1g (89.84%)"
type input "Sapphire - Alien OG - 510 Vape Cartridge - 1g (89.84%)"
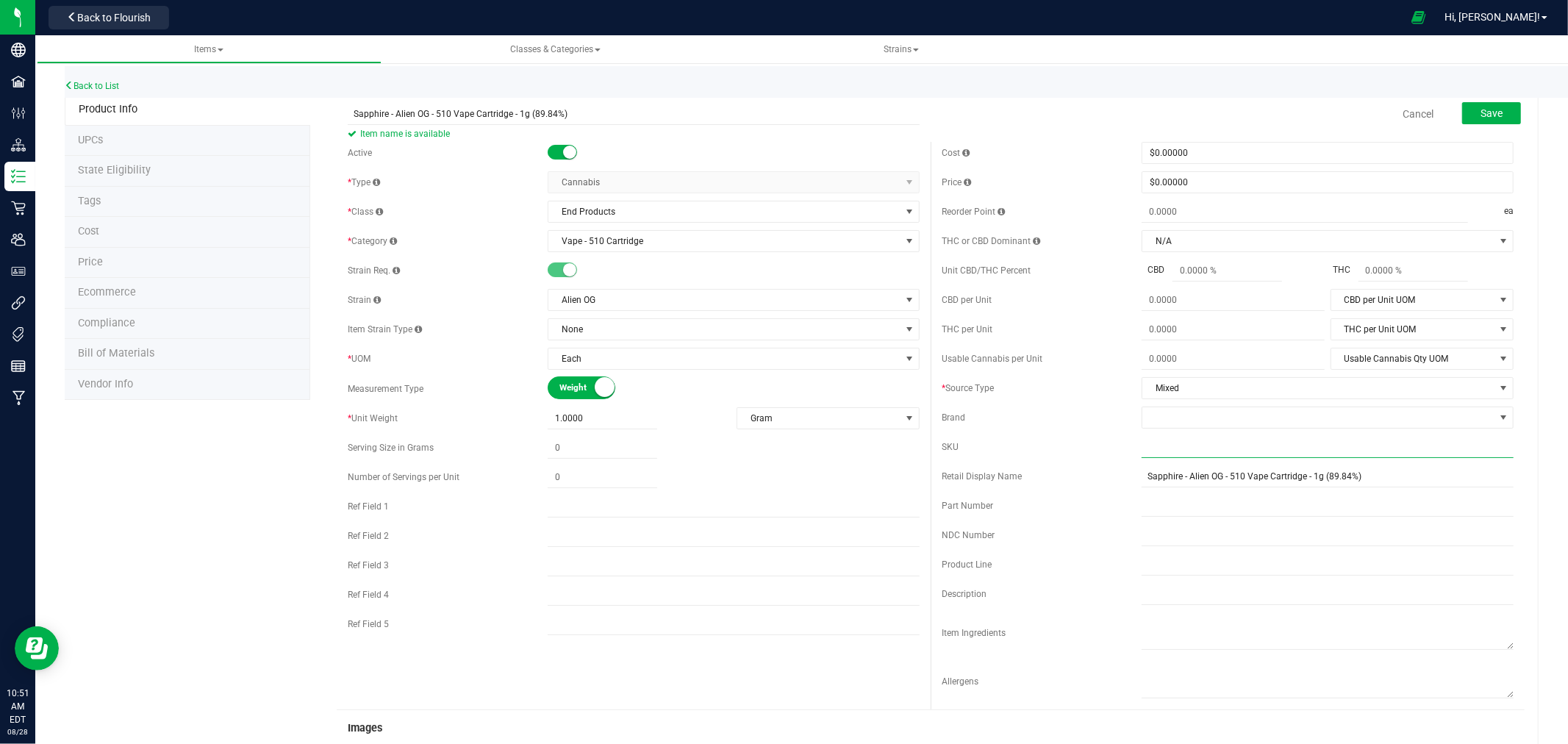
click at [1181, 449] on input "text" at bounding box center [1328, 447] width 372 height 22
type input "ALOG-001-CART2"
click at [1090, 431] on div "Cost $0.00000 0 Price $0.00000 0 Reorder Point ea THC or CBD Dominant" at bounding box center [1227, 432] width 594 height 581
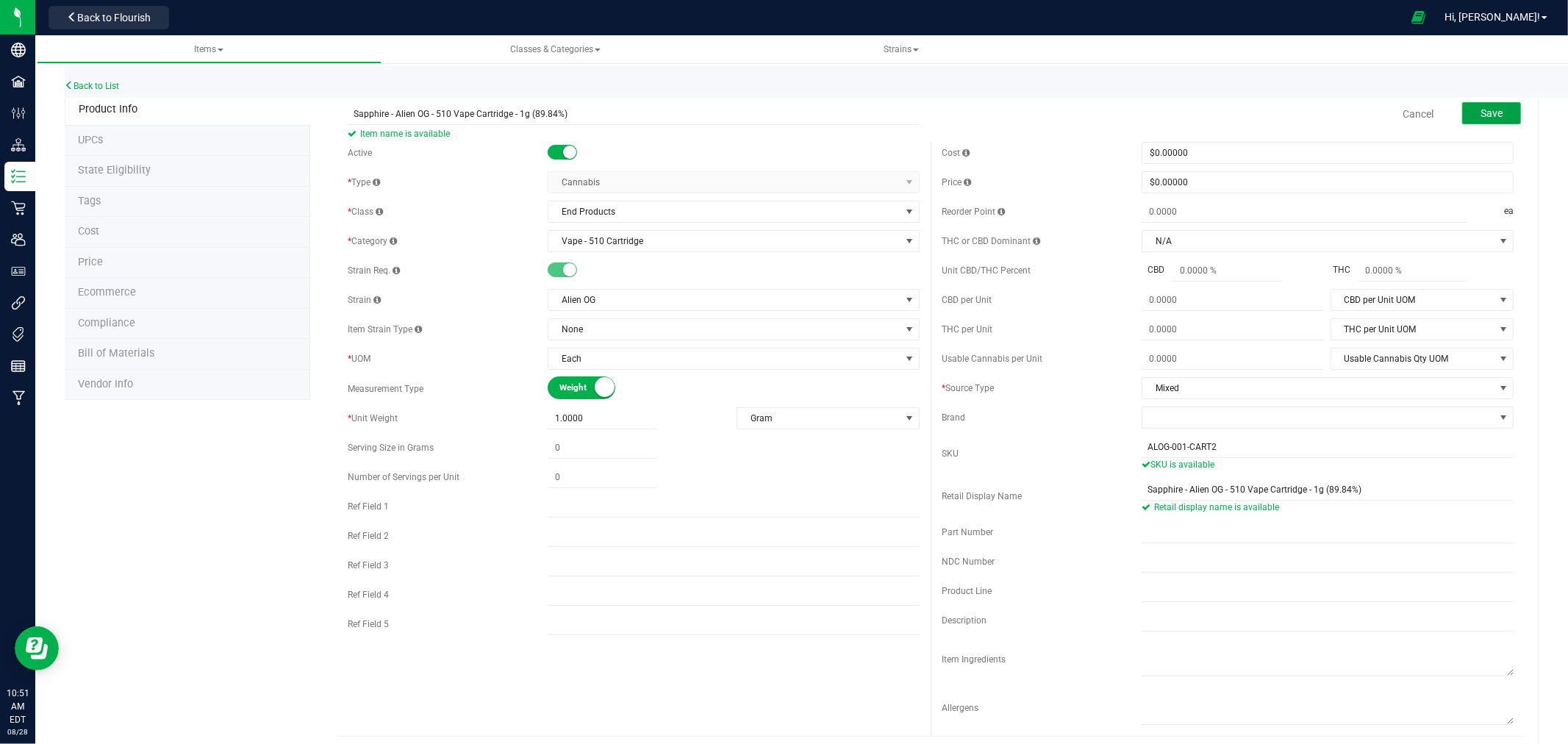
click at [1495, 116] on button "Save" at bounding box center [1491, 113] width 59 height 22
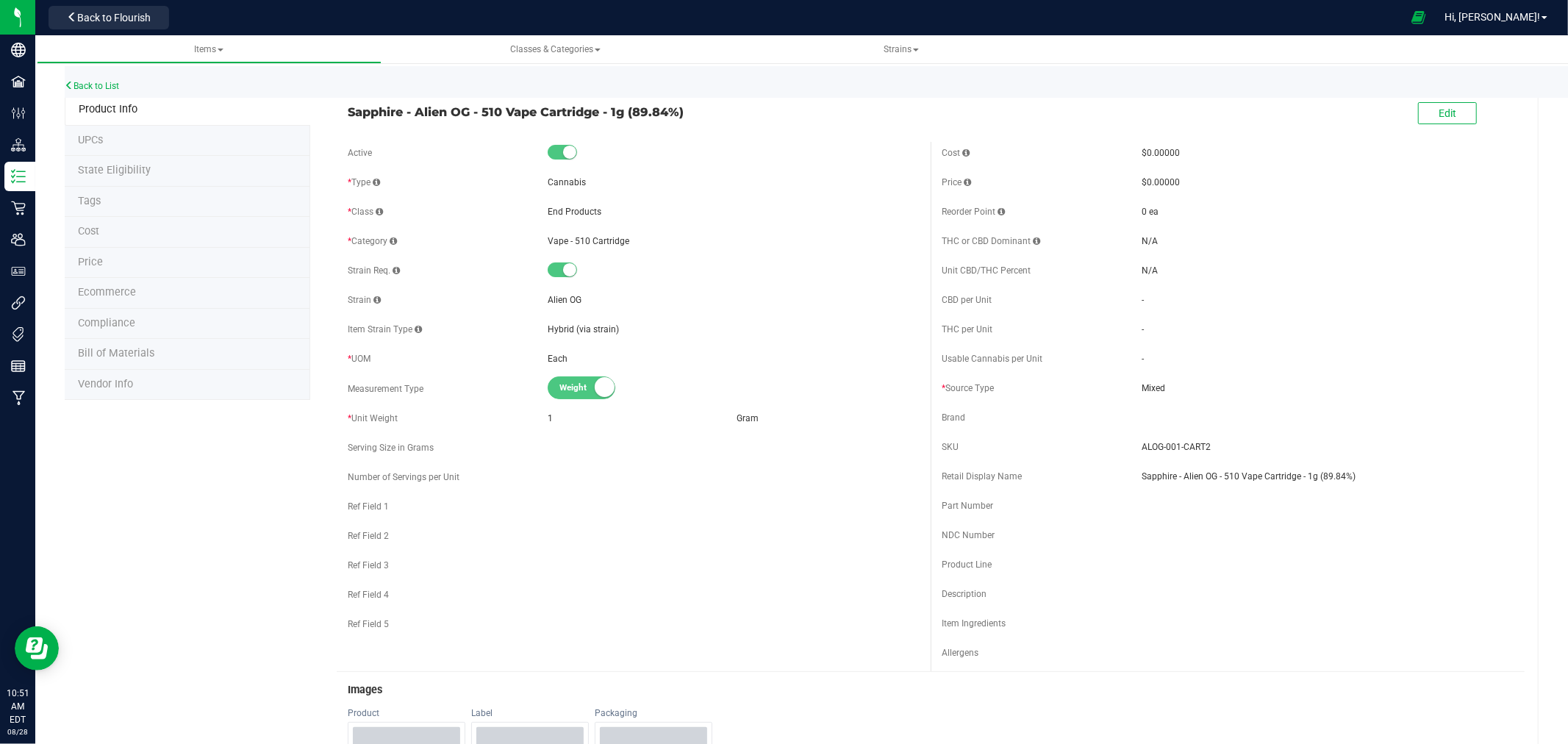
click at [35, 179] on div "Back to List Product Info UPCs State Eligibility Tags Cost Price Ecommerce Comp…" at bounding box center [802, 736] width 1533 height 1387
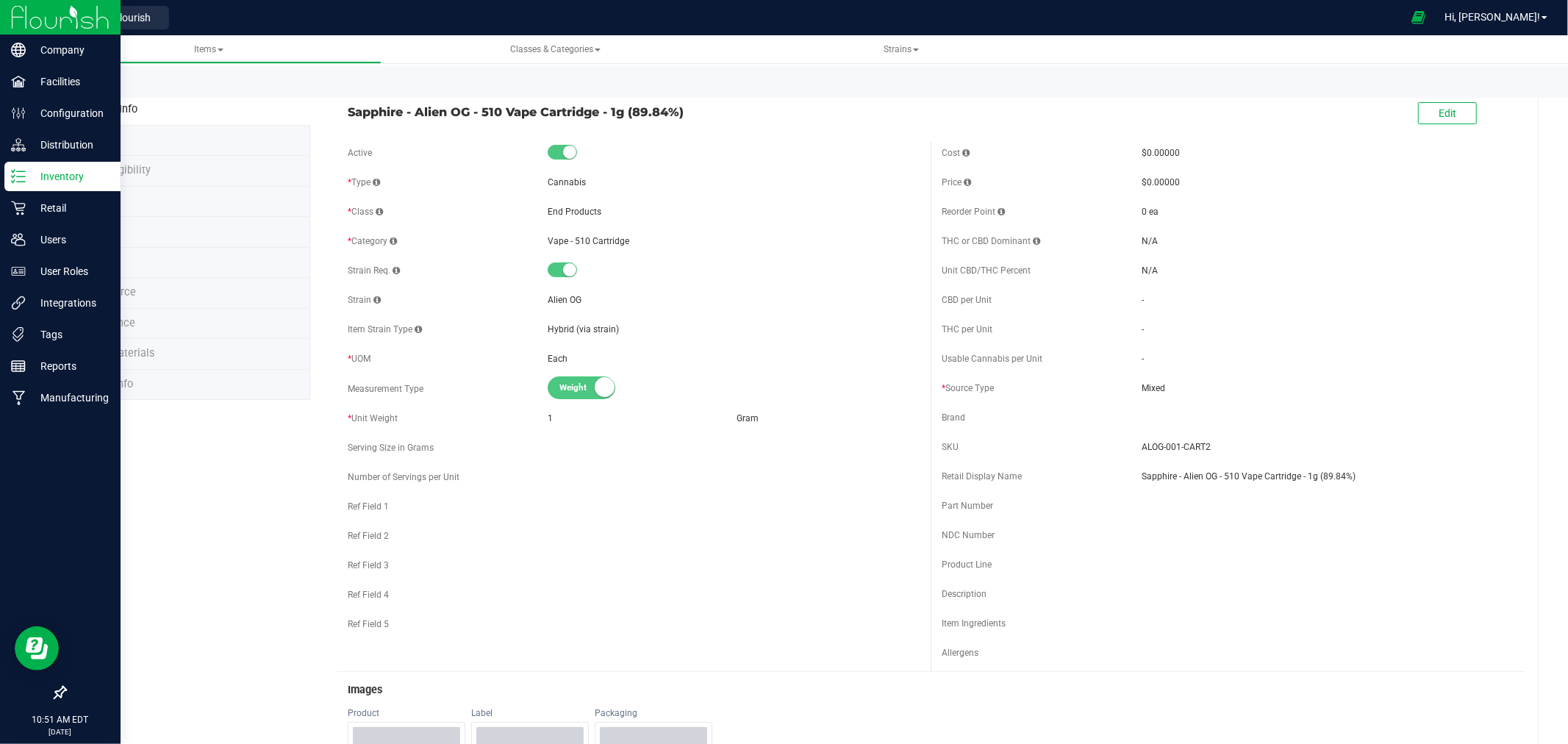
click at [22, 179] on icon at bounding box center [19, 177] width 15 height 15
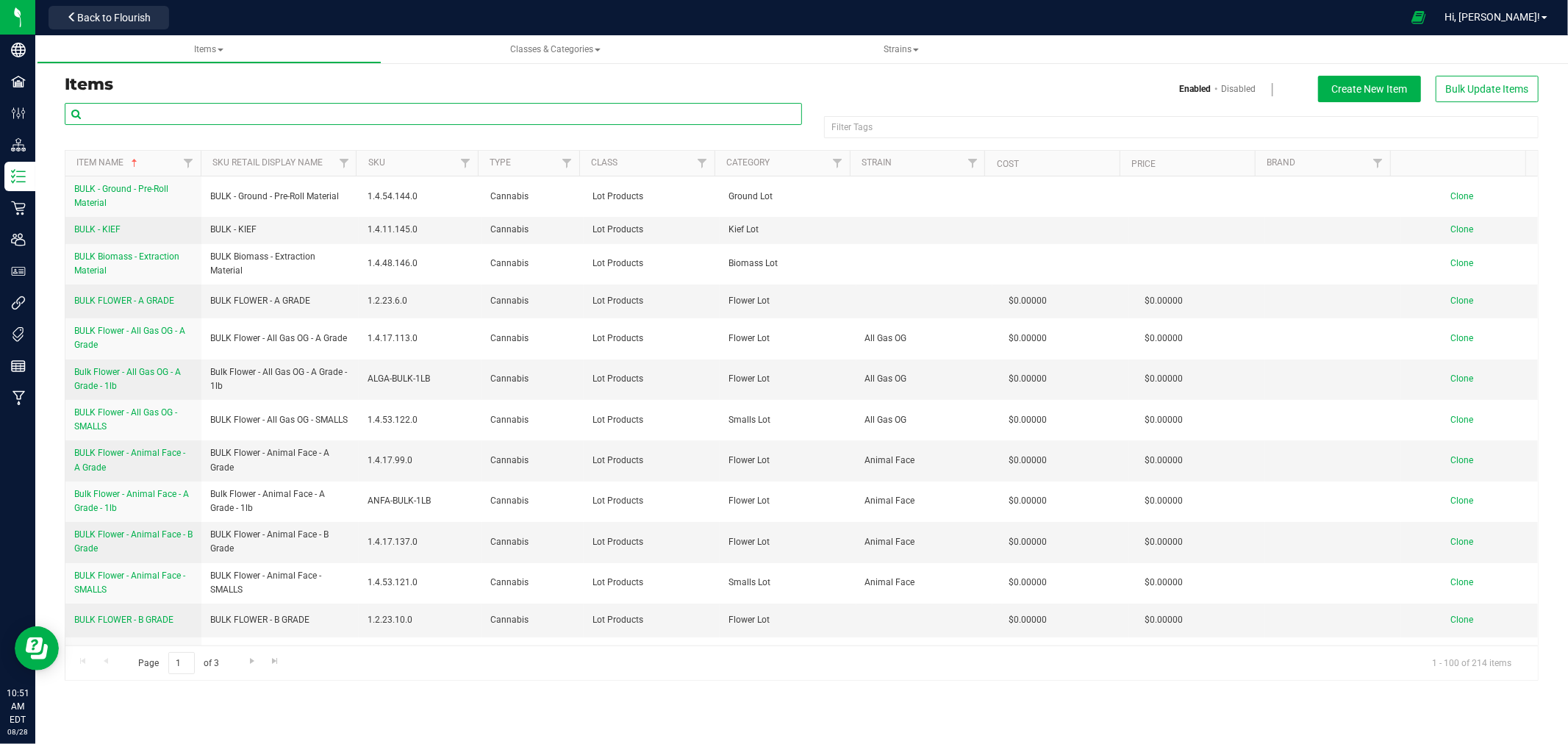
click at [339, 110] on input "text" at bounding box center [433, 114] width 737 height 22
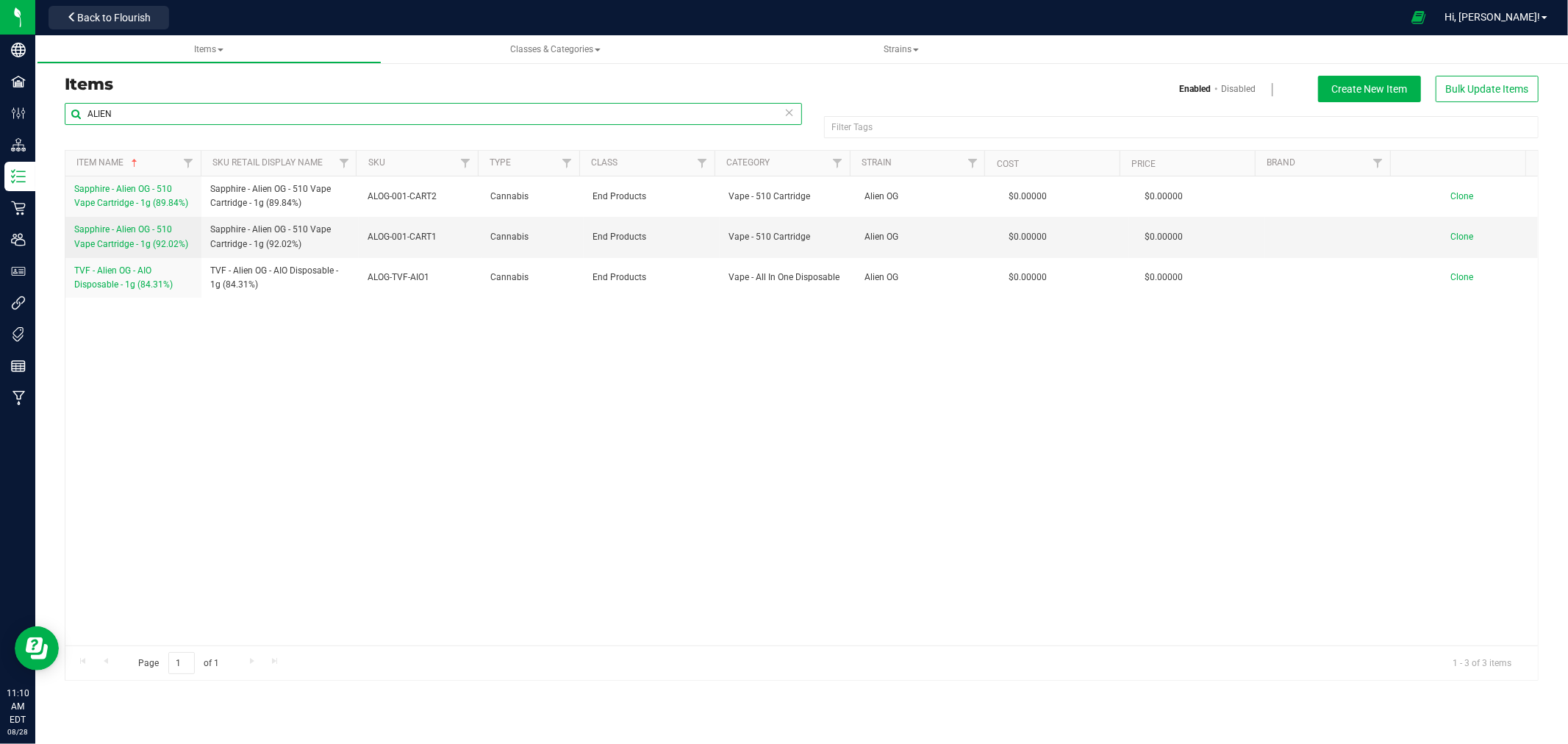
drag, startPoint x: 122, startPoint y: 115, endPoint x: 68, endPoint y: 112, distance: 54.1
click at [68, 112] on input "ALIEN" at bounding box center [433, 114] width 737 height 22
type input "BLUE DREAM"
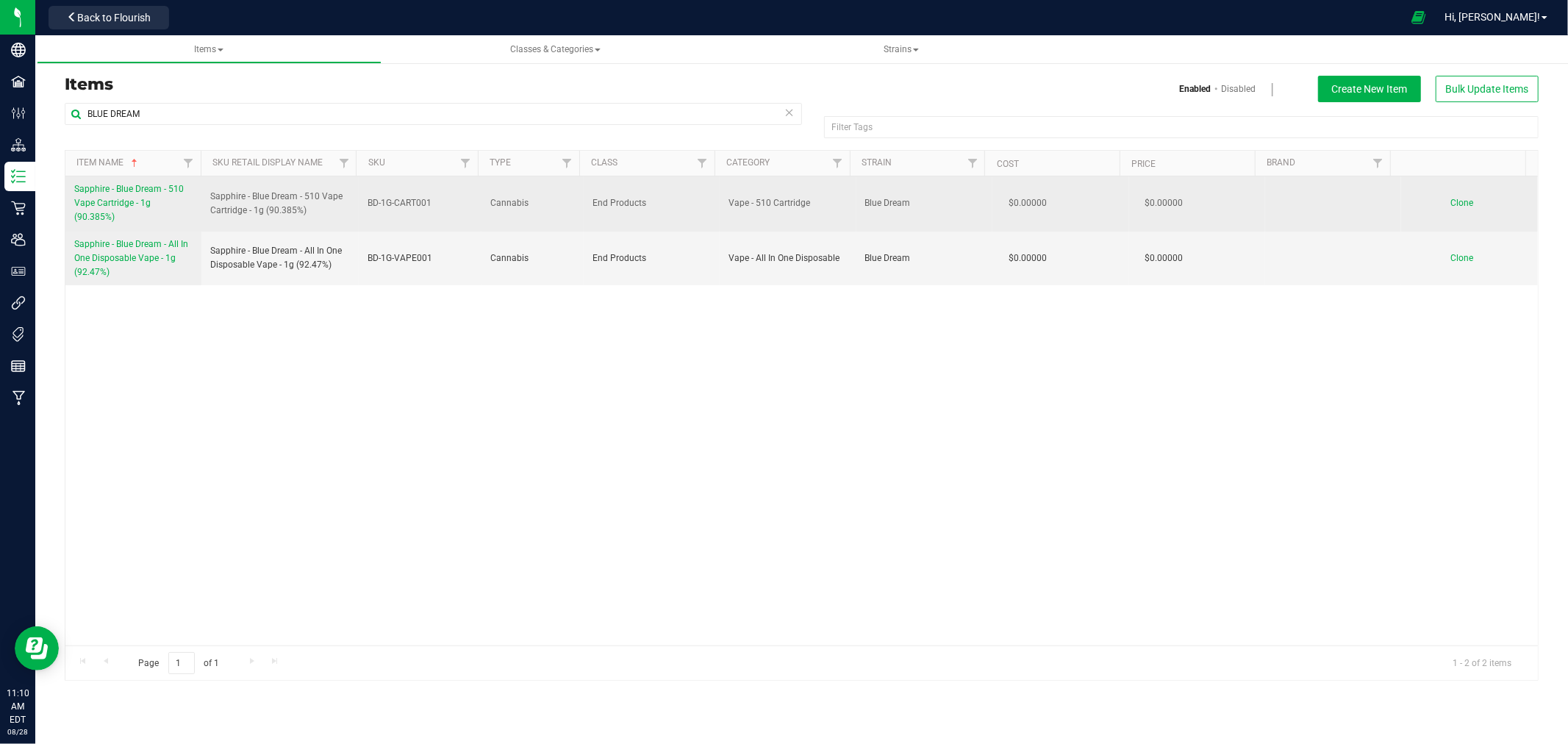
drag, startPoint x: 68, startPoint y: 182, endPoint x: 193, endPoint y: 210, distance: 128.1
click at [193, 210] on td "Sapphire - Blue Dream - 510 Vape Cartridge - 1g (90.385%)" at bounding box center [133, 204] width 136 height 55
copy span "Sapphire - Blue Dream - 510 Vape Cartridge - 1g (90.385%)"
click at [1451, 197] on span "Clone" at bounding box center [1462, 202] width 23 height 10
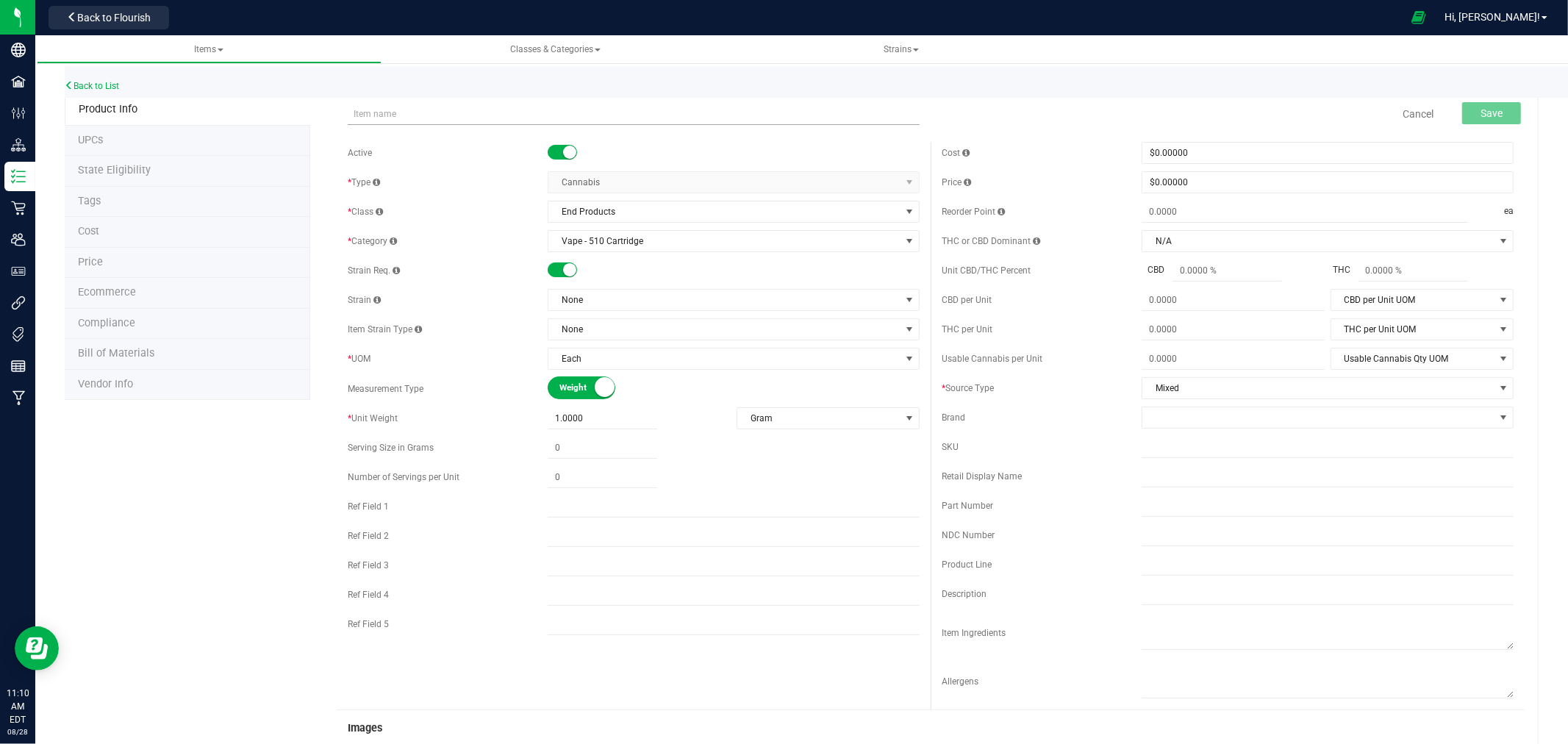
click at [469, 118] on input "text" at bounding box center [634, 114] width 572 height 22
click at [568, 114] on input "Sapphire - Blue Dream - 510 Vape Cartridge - 1g (90.385%)" at bounding box center [634, 114] width 572 height 22
click at [684, 114] on input "Sapphire - Blue Dream - 510 Vape Cartridge - 1g (89.87%)" at bounding box center [634, 114] width 572 height 22
drag, startPoint x: 652, startPoint y: 115, endPoint x: 330, endPoint y: 112, distance: 322.0
click at [338, 114] on div "Sapphire - Blue Dream - 510 Vape Cartridge - 1g (89.87%) Item name is available…" at bounding box center [931, 114] width 1188 height 37
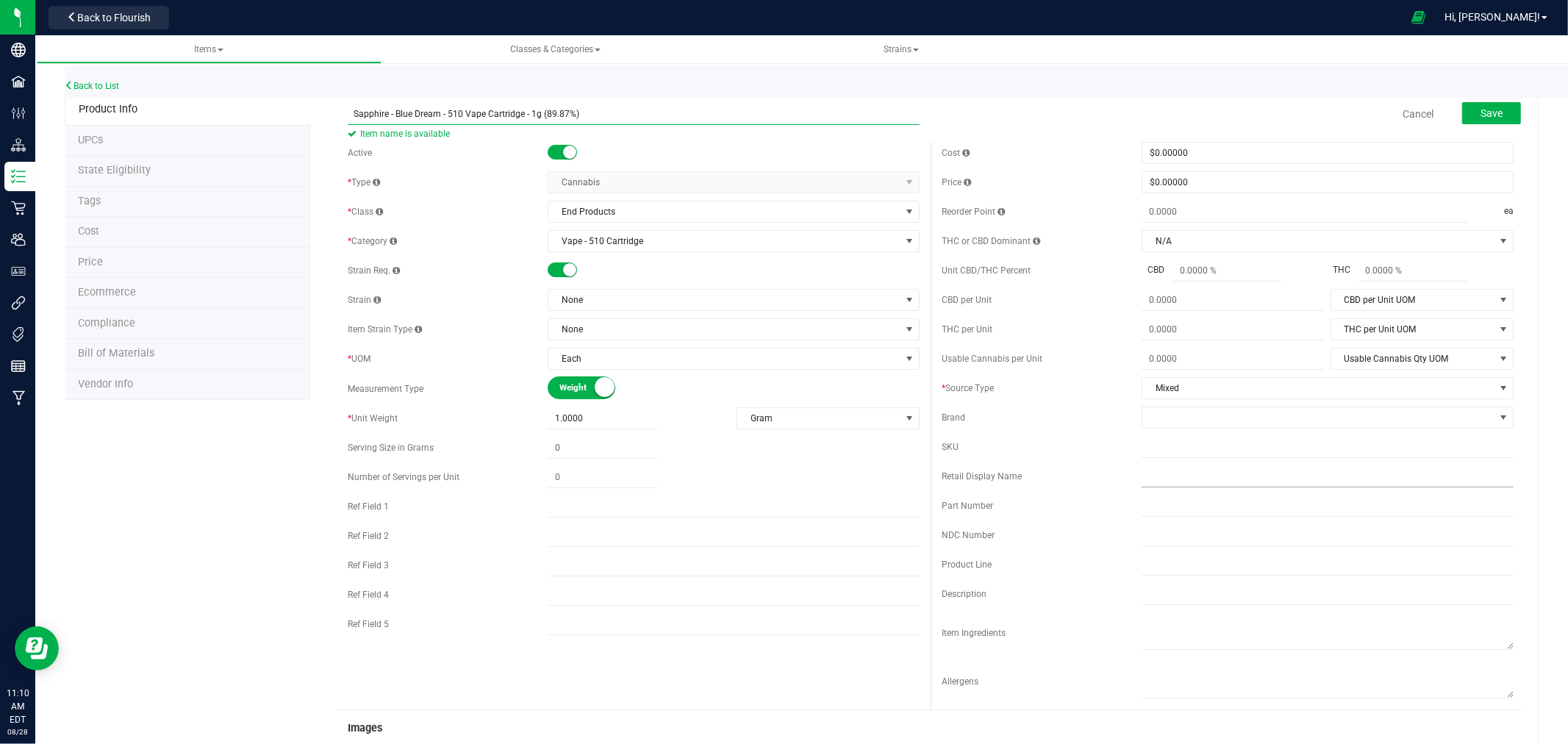
type input "Sapphire - Blue Dream - 510 Vape Cartridge - 1g (89.87%)"
click at [1167, 480] on input "text" at bounding box center [1328, 476] width 372 height 22
paste input "Sapphire - Blue Dream - 510 Vape Cartridge - 1g (89.87%)"
type input "Sapphire - Blue Dream - 510 Vape Cartridge - 1g (89.87%)"
click at [1188, 439] on input "text" at bounding box center [1328, 447] width 372 height 22
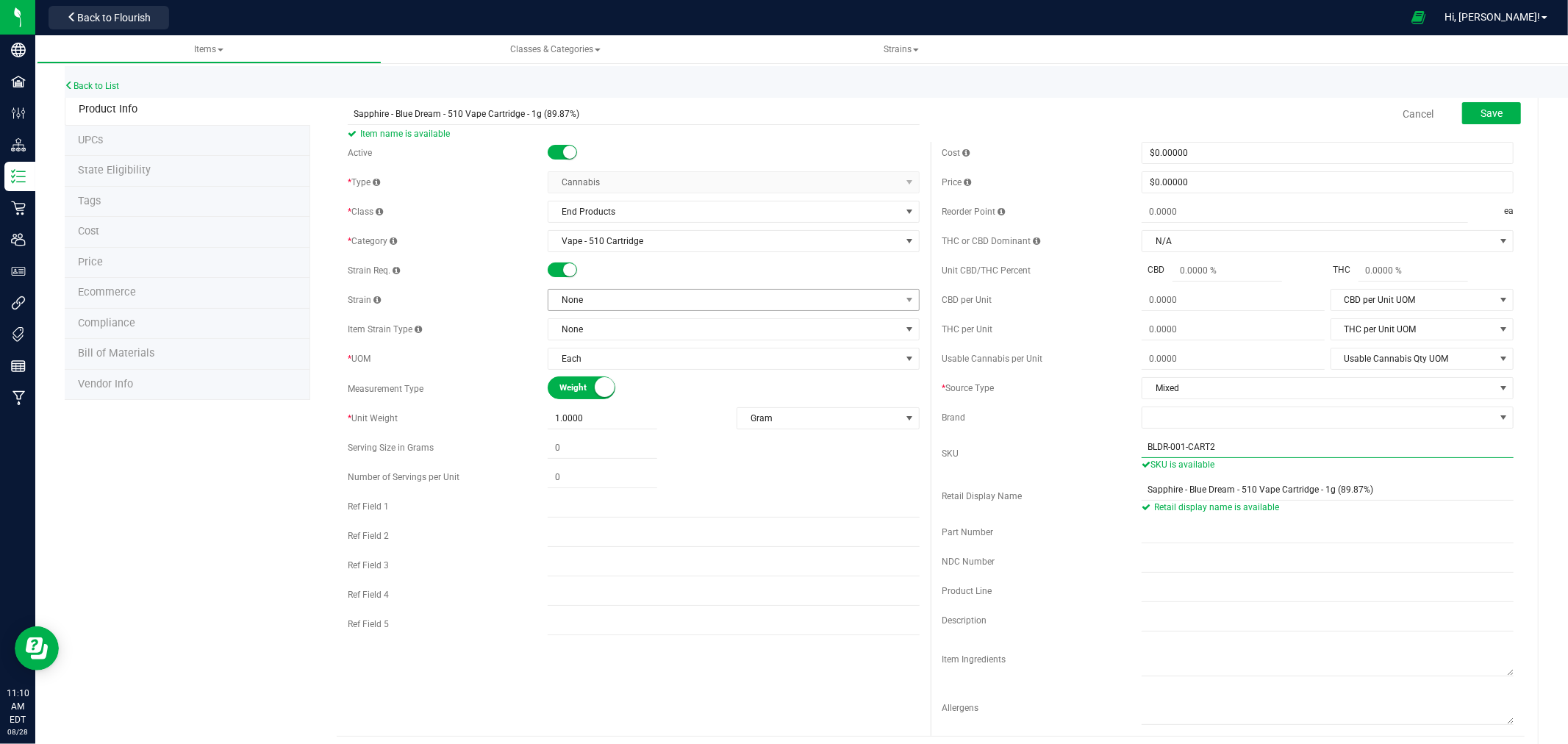
type input "BLDR-001-CART2"
click at [644, 303] on span "None" at bounding box center [724, 300] width 352 height 21
click at [607, 389] on li "Blue Dream" at bounding box center [728, 383] width 367 height 21
click at [1489, 114] on span "Save" at bounding box center [1491, 113] width 22 height 12
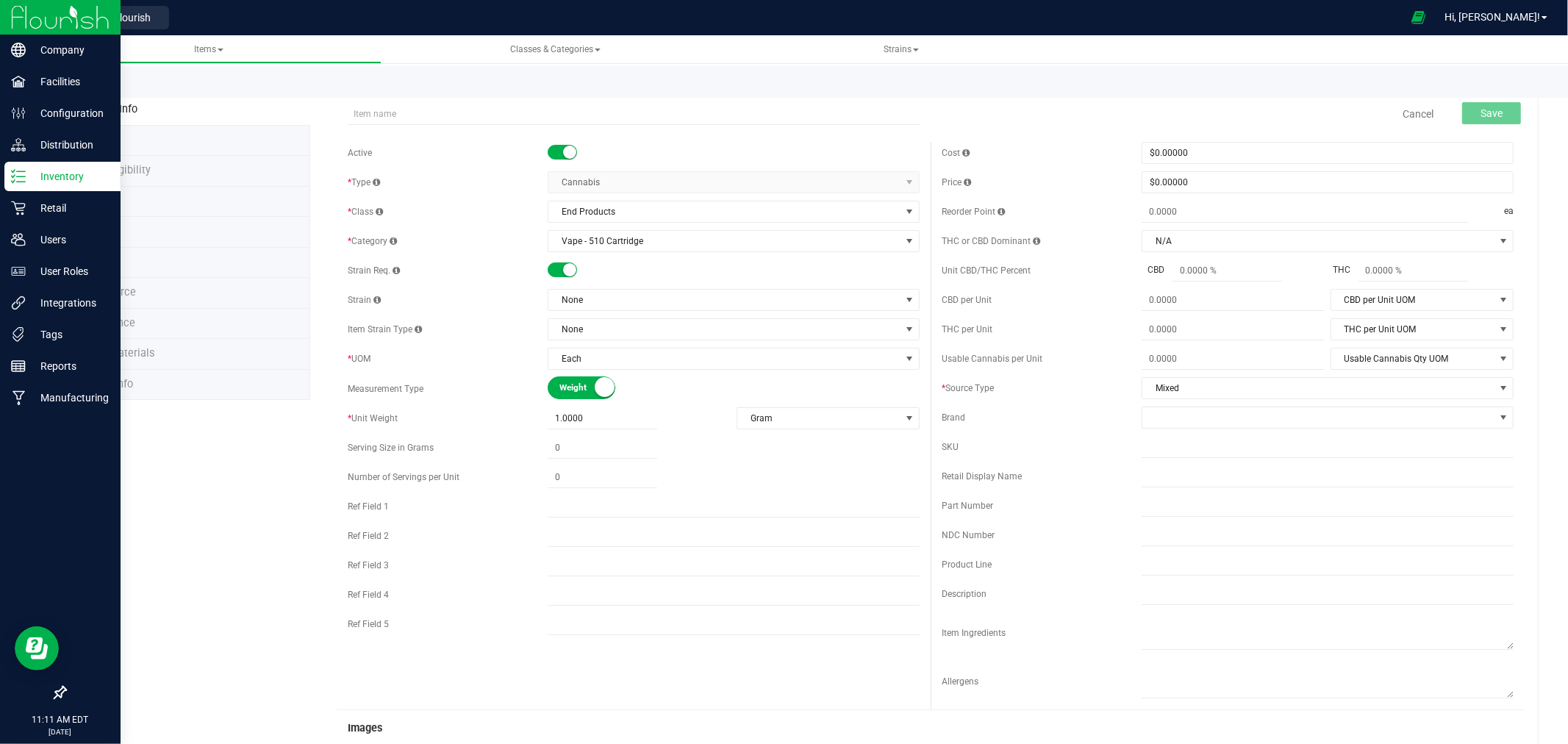
click at [11, 180] on icon at bounding box center [19, 177] width 15 height 15
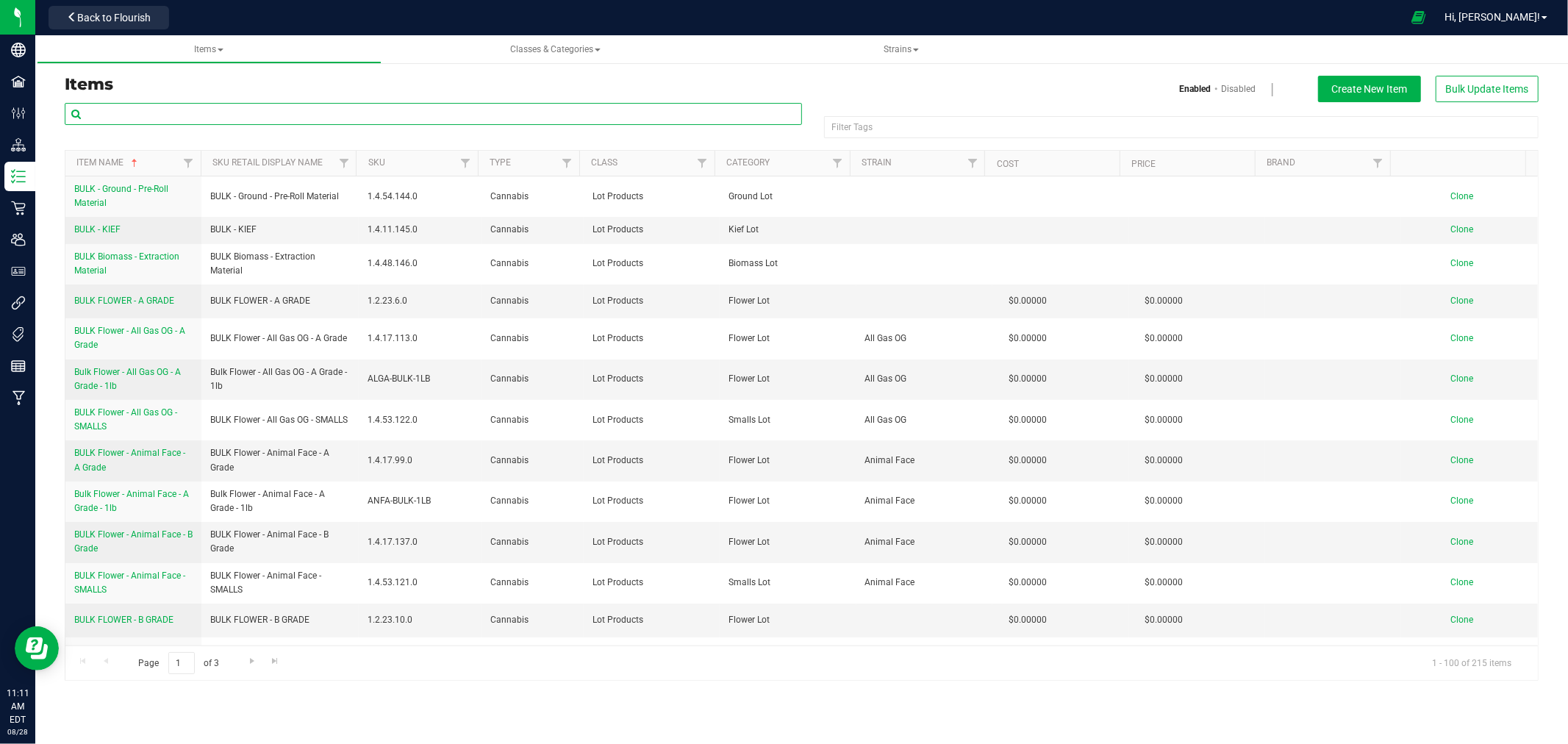
click at [239, 111] on input "text" at bounding box center [433, 114] width 737 height 22
type input "BLUE"
